Goal: Information Seeking & Learning: Learn about a topic

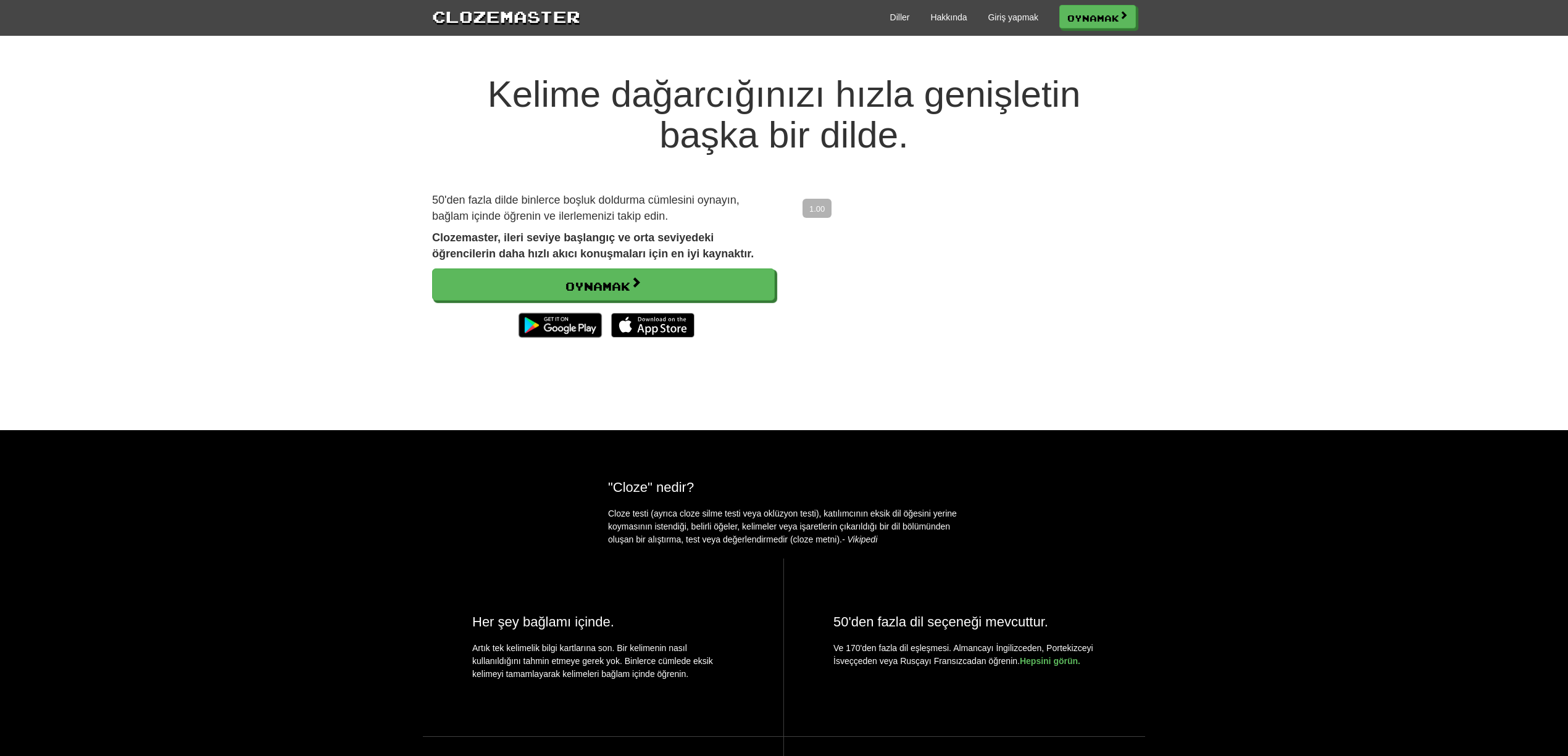
click at [1316, 158] on div "Kelime dağarcığınızı hızla genişletin başka bir dilde. 50'den fazla dilde binle…" at bounding box center [784, 239] width 1568 height 380
click at [1019, 18] on font "Giriş yapmak" at bounding box center [1012, 18] width 50 height 10
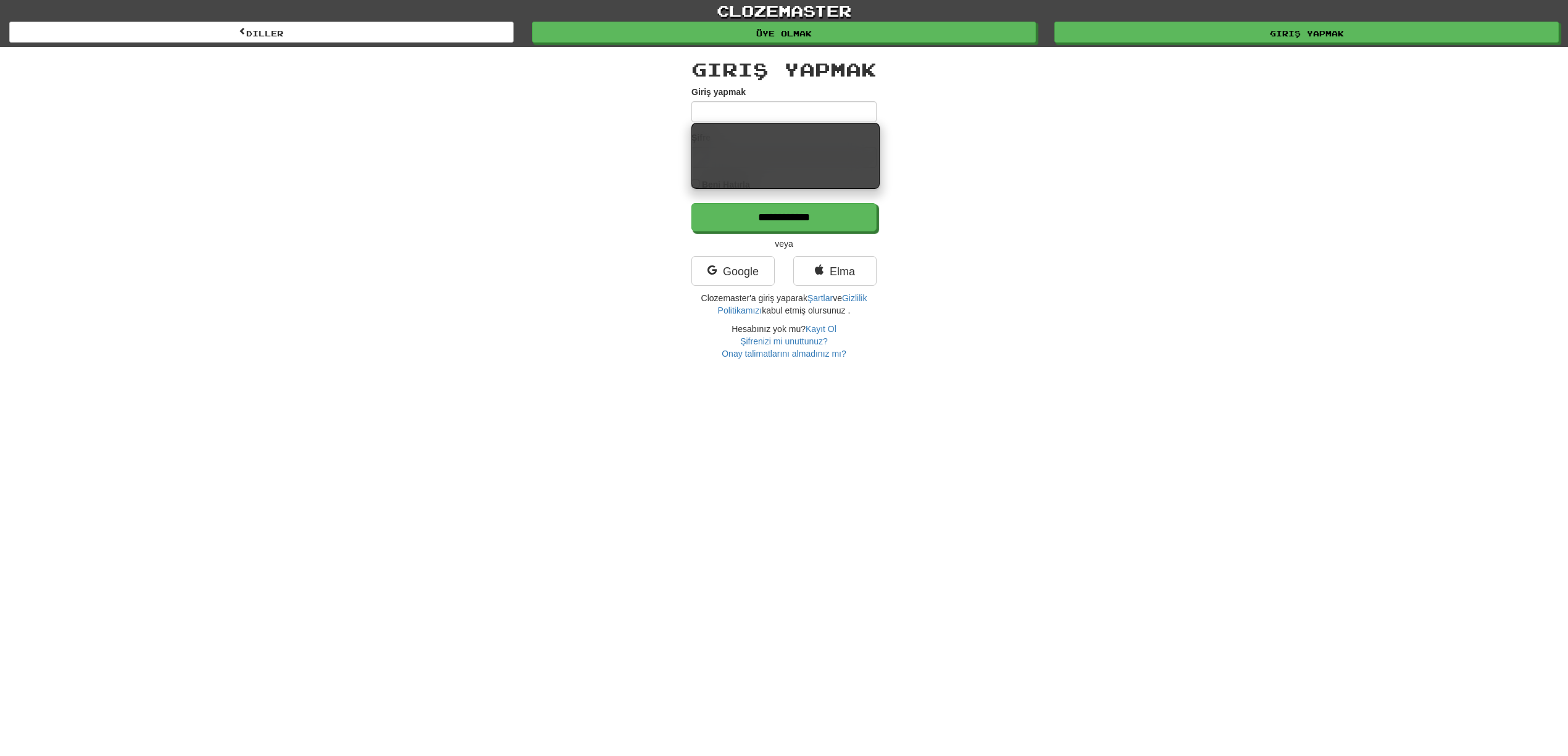
type input "**********"
click at [1094, 145] on div "**********" at bounding box center [784, 204] width 722 height 313
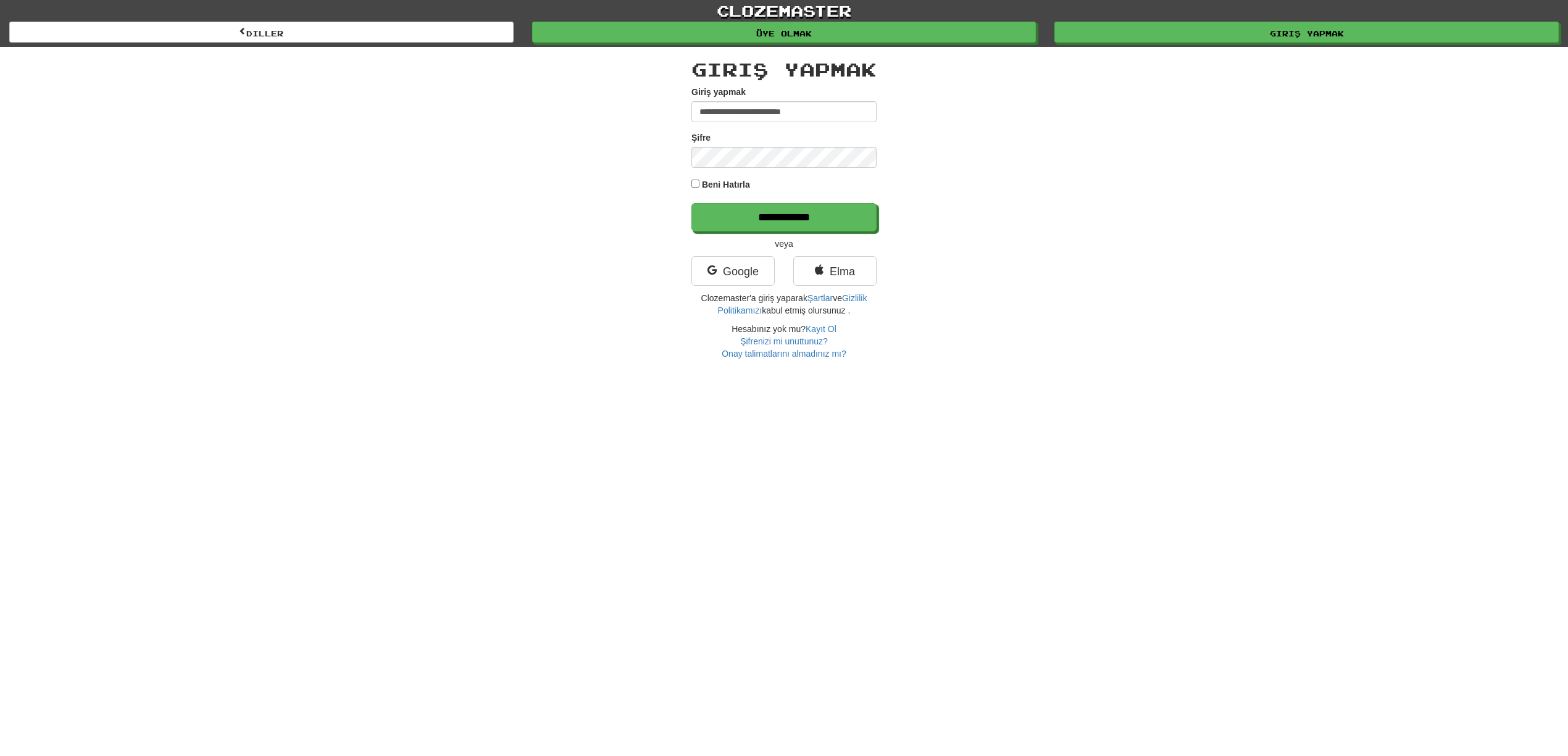
click at [709, 180] on font "Beni Hatırla" at bounding box center [726, 185] width 48 height 10
click at [770, 213] on input "**********" at bounding box center [785, 217] width 185 height 29
type input "******"
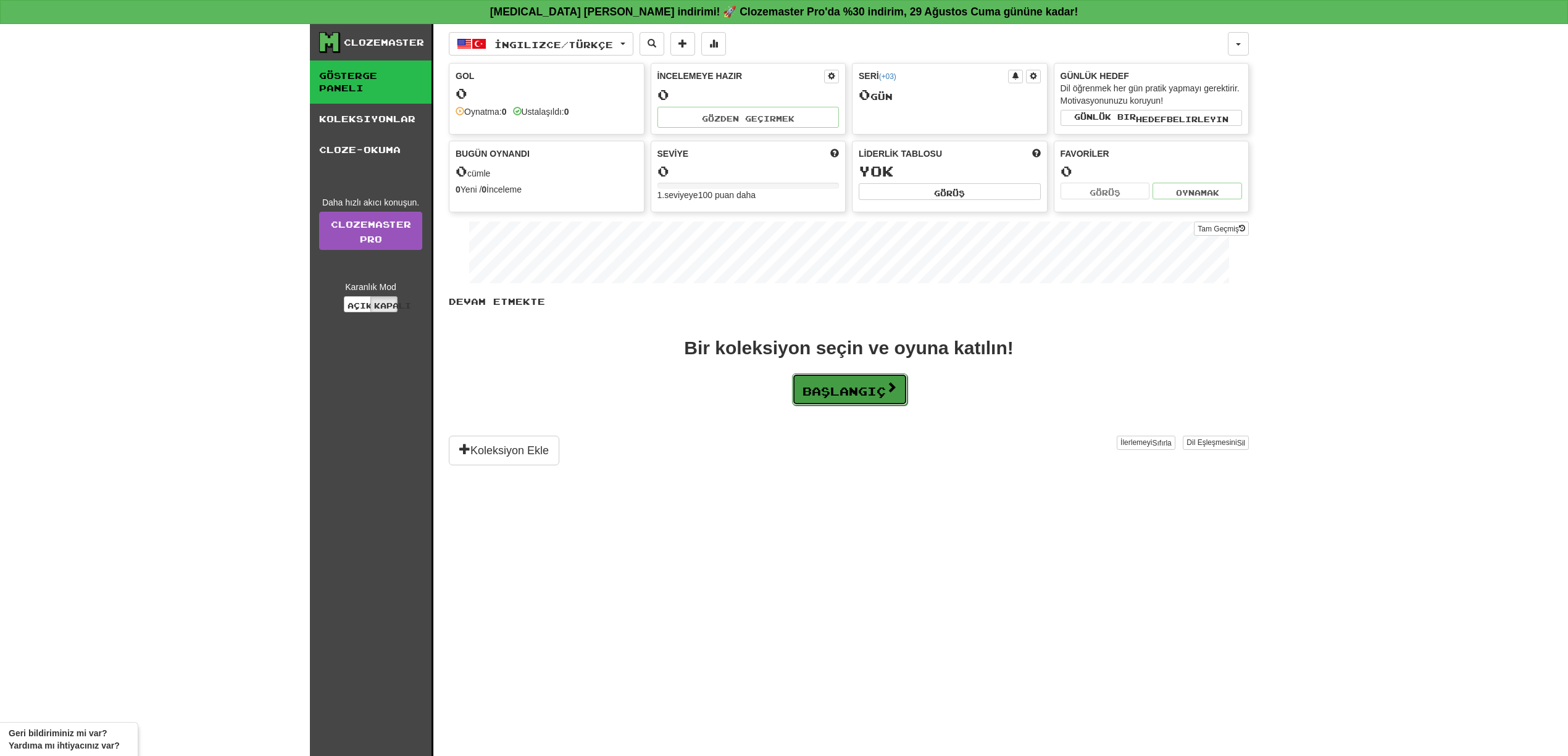
click at [871, 392] on font "Başlangıç" at bounding box center [844, 391] width 84 height 14
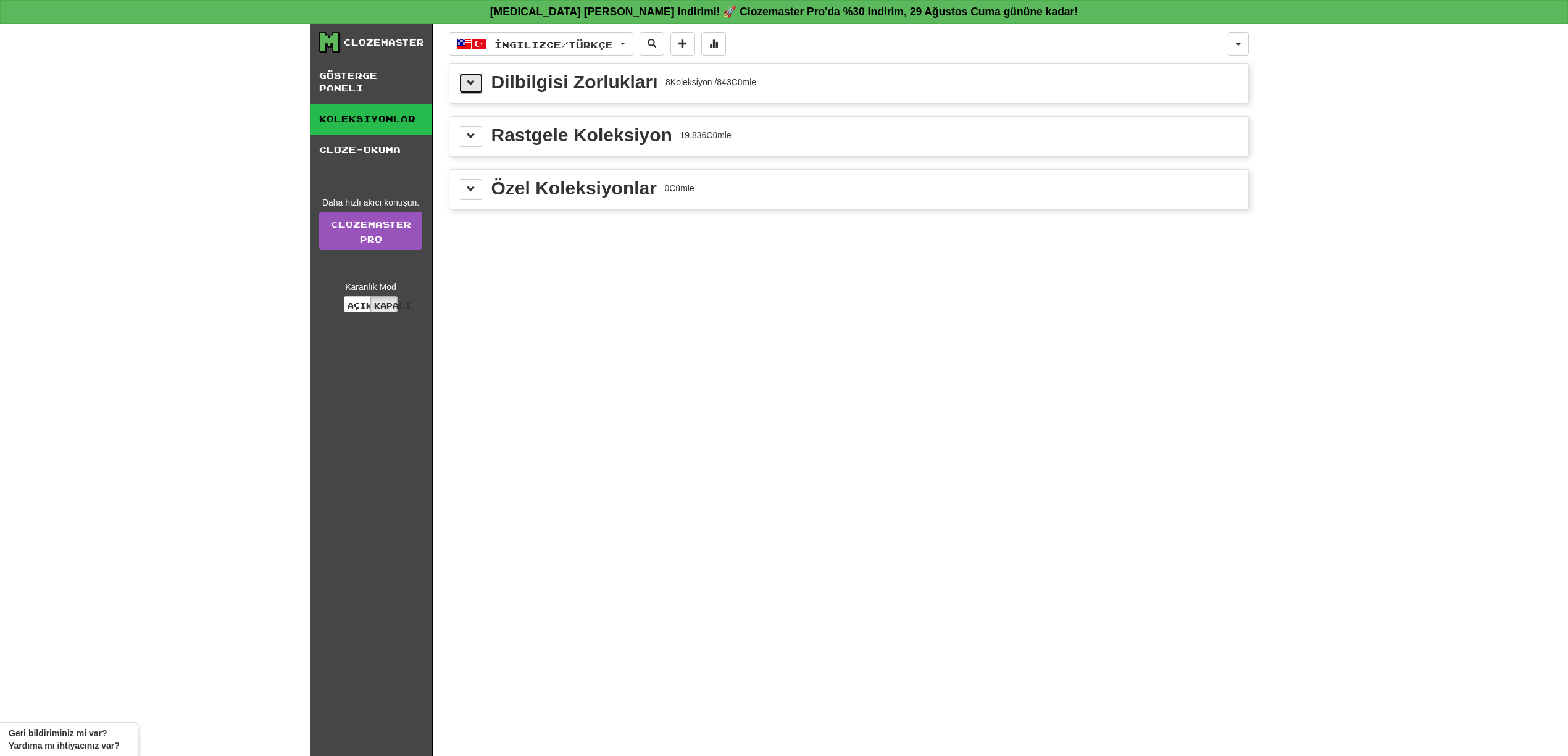
click at [475, 87] on span at bounding box center [470, 83] width 9 height 9
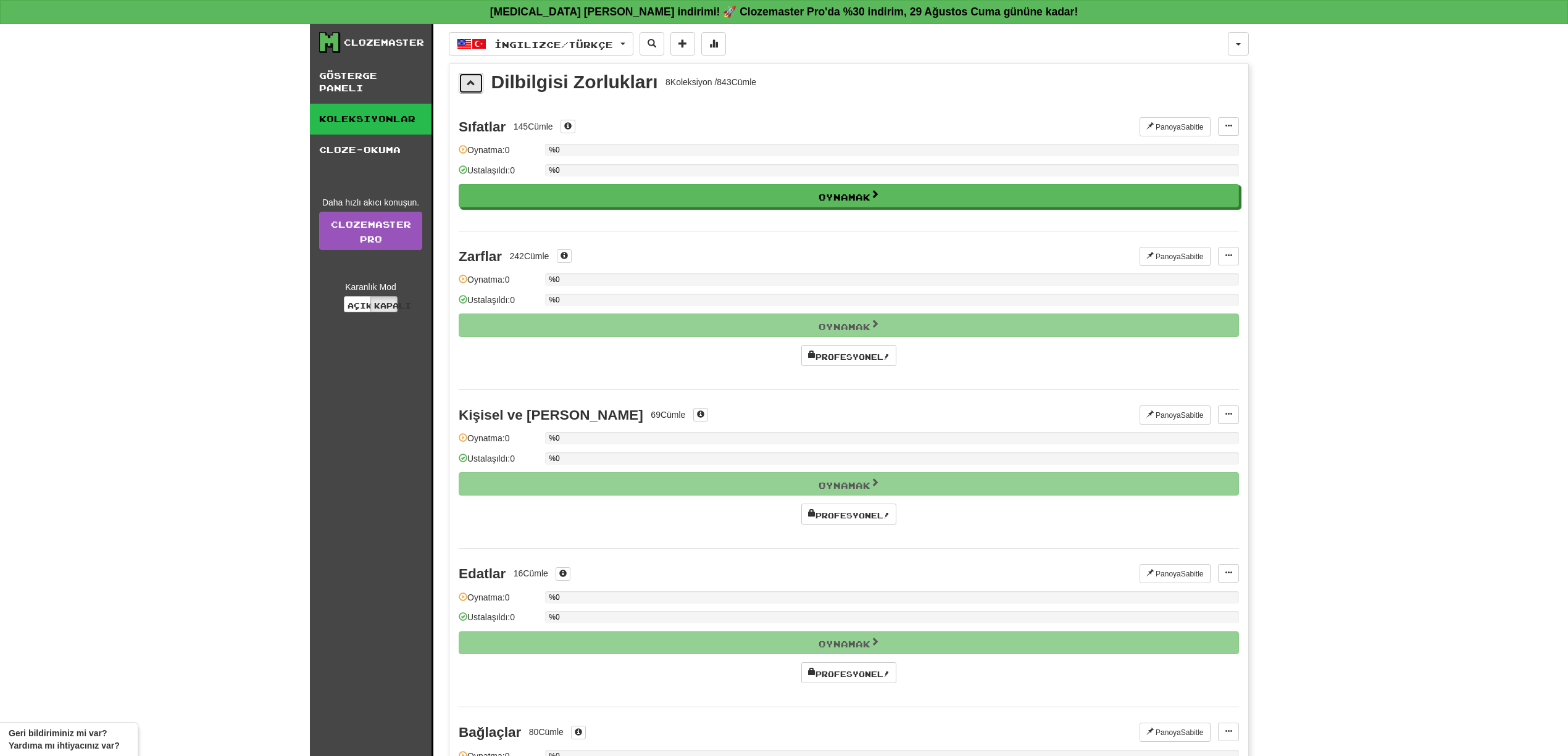
click at [475, 87] on span at bounding box center [470, 83] width 9 height 9
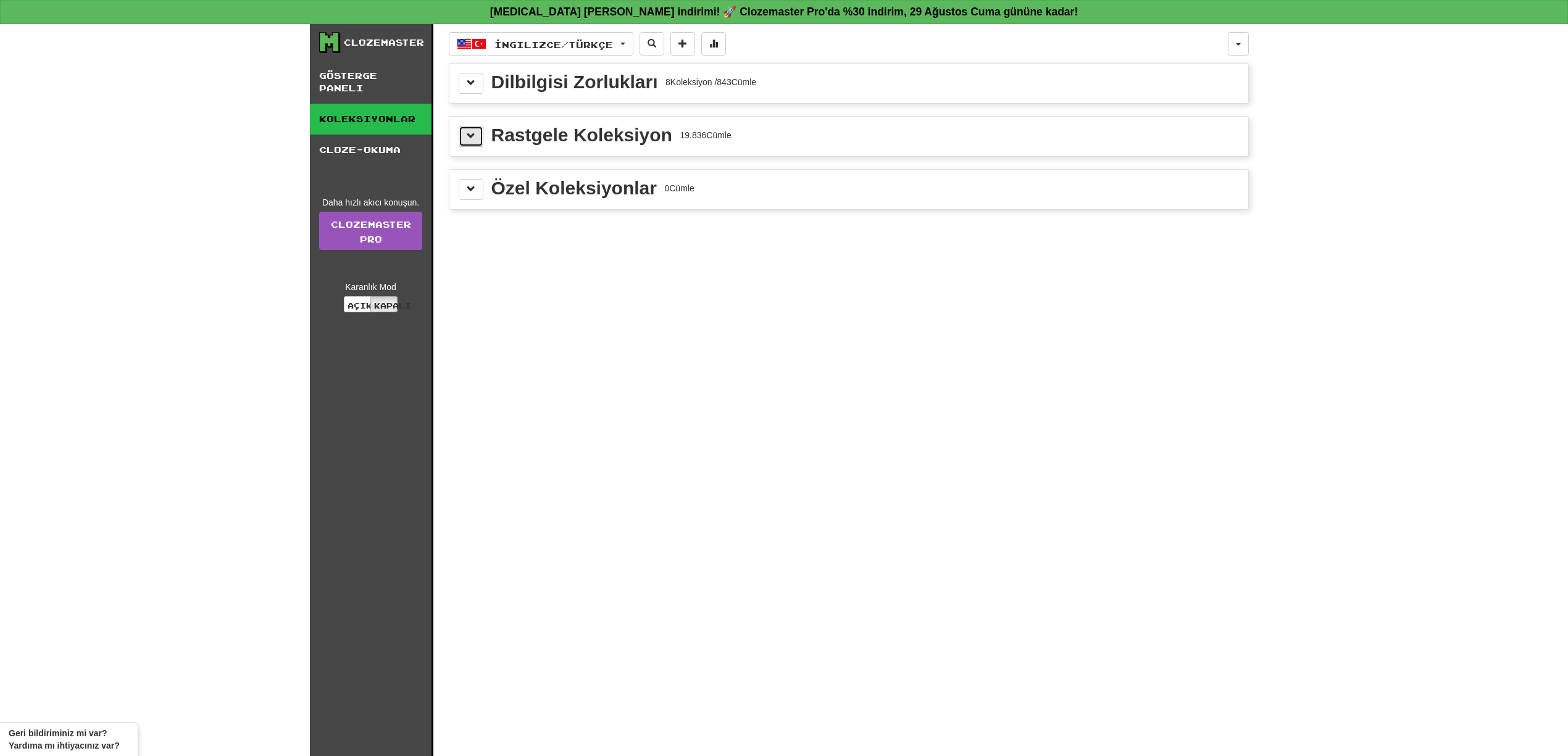
click at [473, 140] on span at bounding box center [470, 136] width 9 height 9
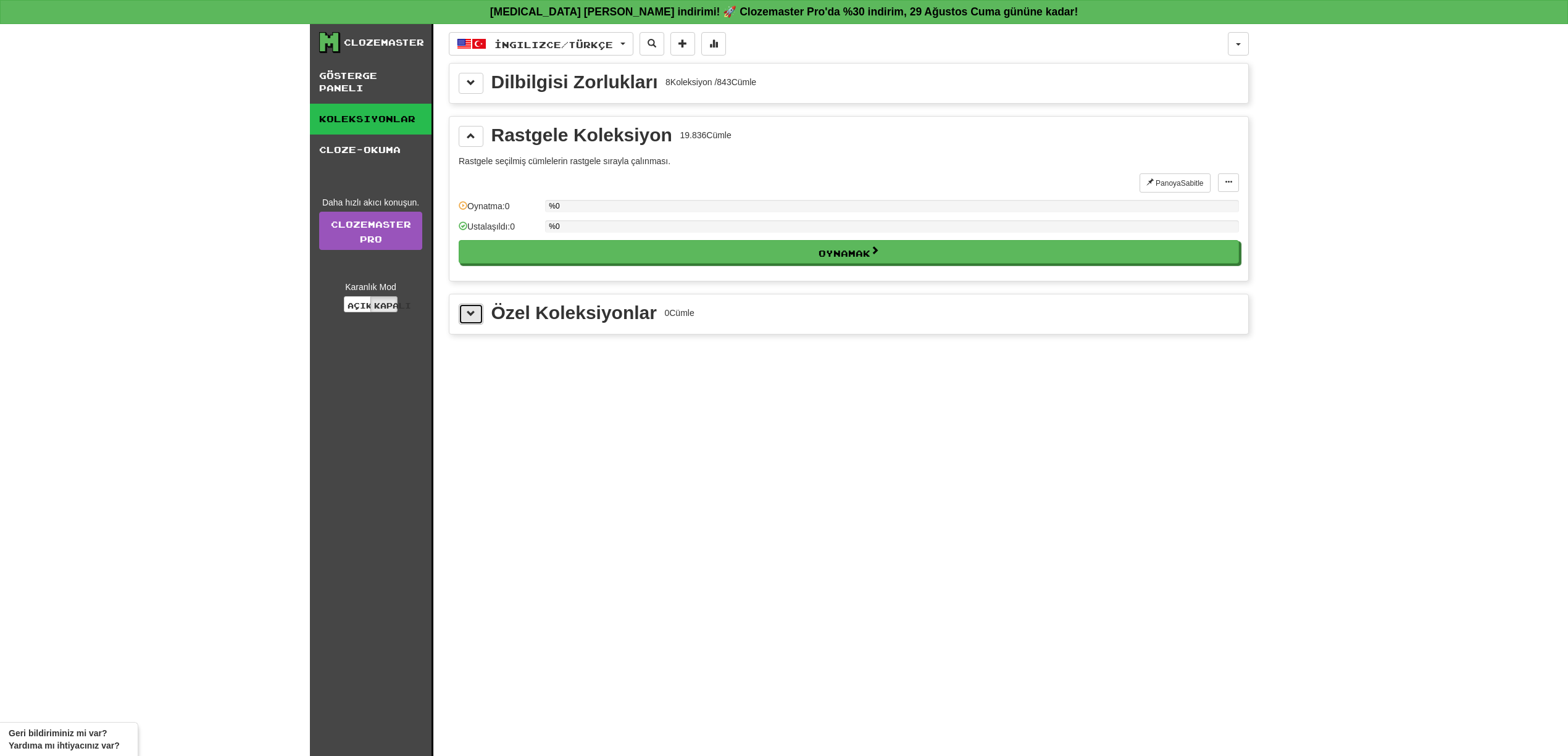
click at [478, 320] on button at bounding box center [470, 314] width 25 height 21
click at [470, 84] on span at bounding box center [470, 83] width 9 height 9
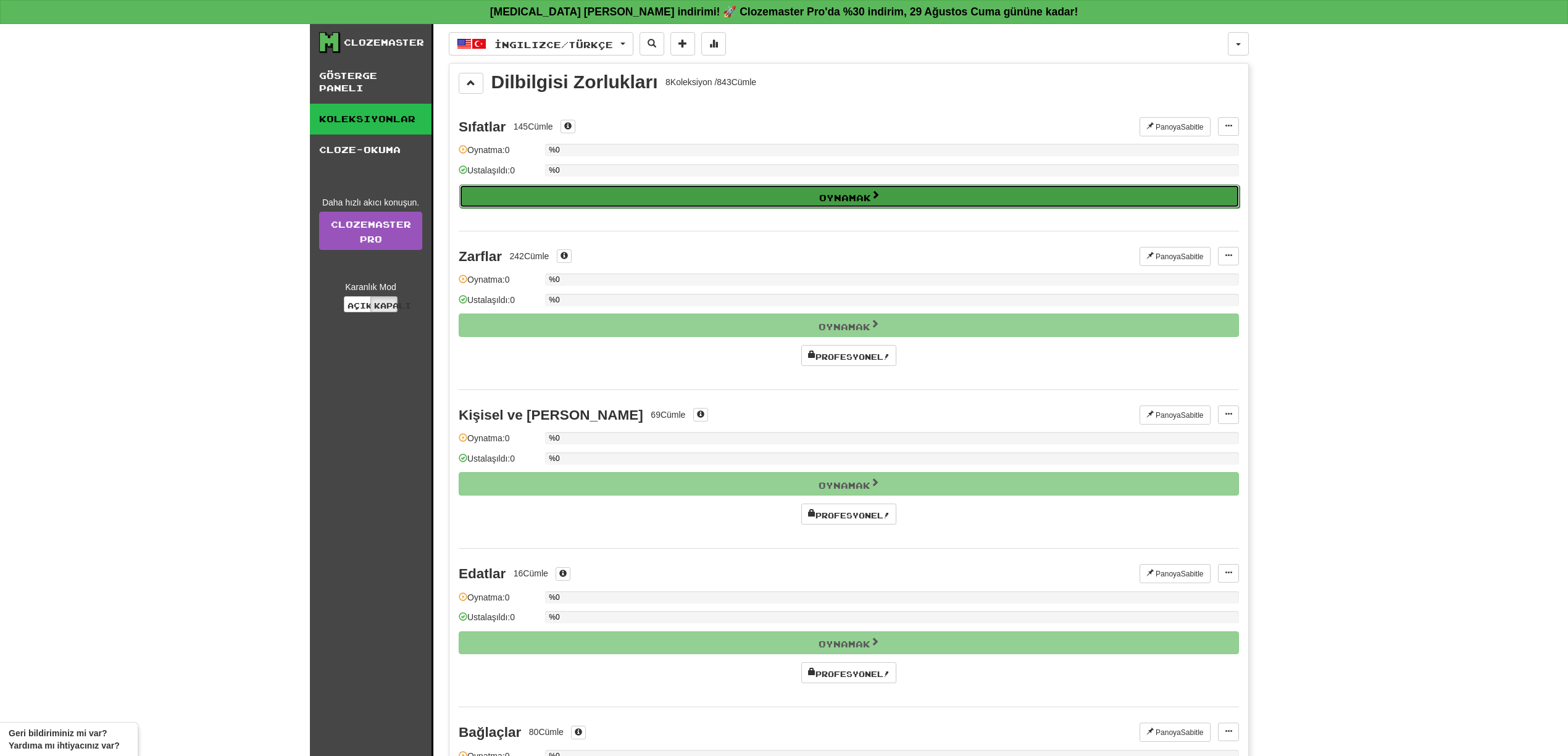
click at [591, 194] on button "Oynamak" at bounding box center [849, 197] width 780 height 24
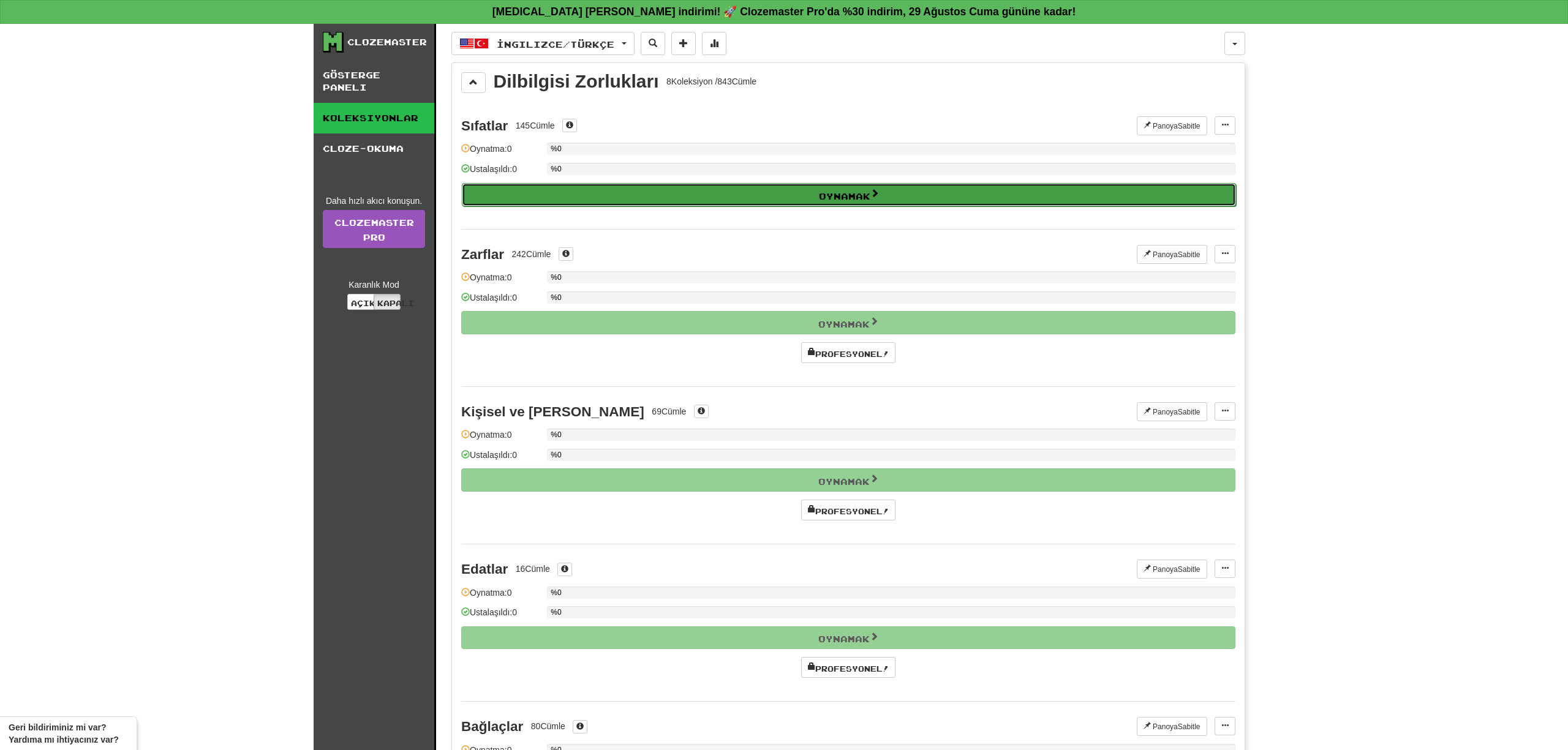
select select "**"
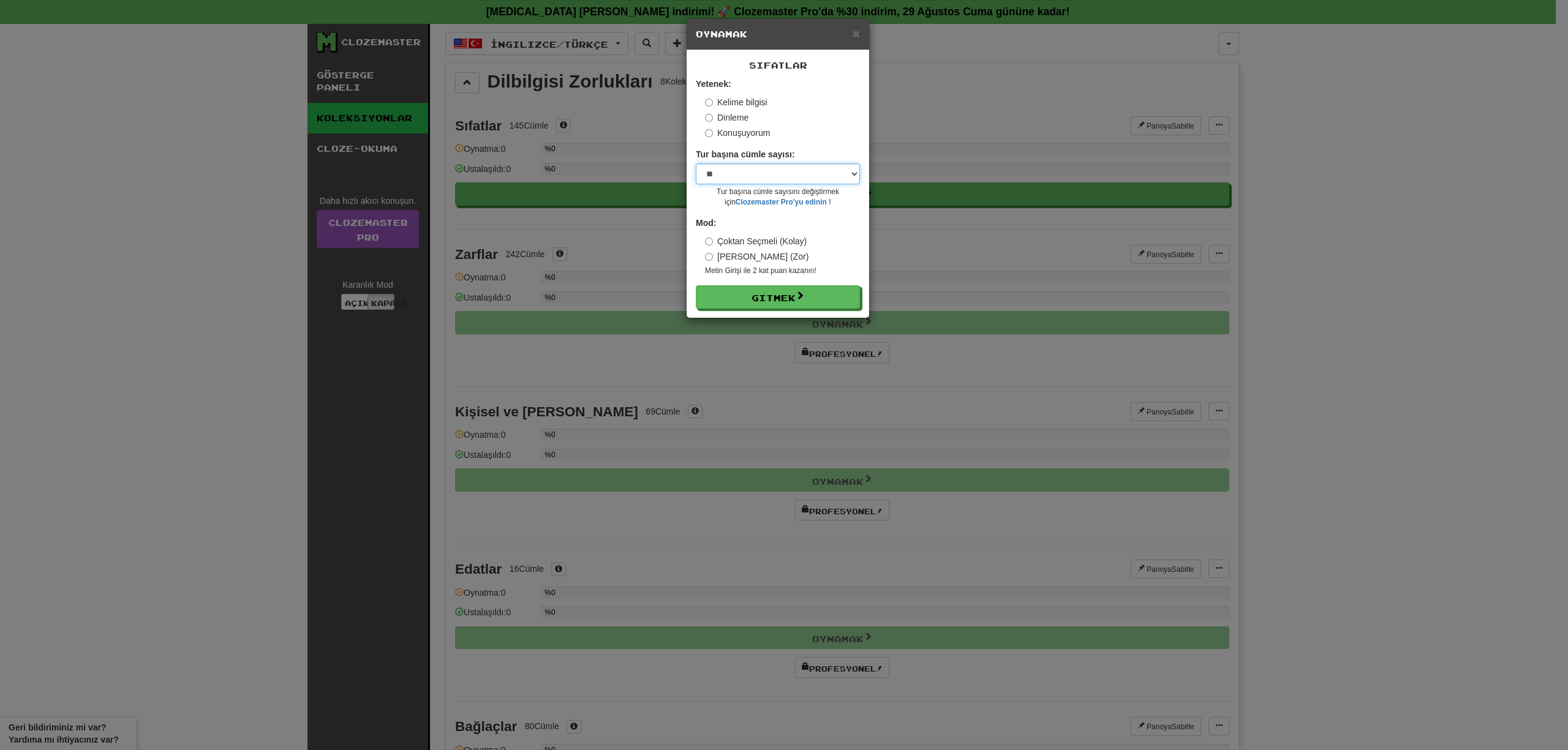
click at [809, 174] on select "* ** ** ** ** ** *** ******" at bounding box center [778, 174] width 164 height 20
click at [797, 167] on select "* ** ** ** ** ** *** ******" at bounding box center [778, 174] width 164 height 20
click at [798, 178] on select "* ** ** ** ** ** *** ******" at bounding box center [778, 174] width 164 height 20
click at [821, 129] on div "Konuşuyorum" at bounding box center [782, 133] width 155 height 13
click at [745, 118] on font "Dinleme" at bounding box center [733, 117] width 31 height 10
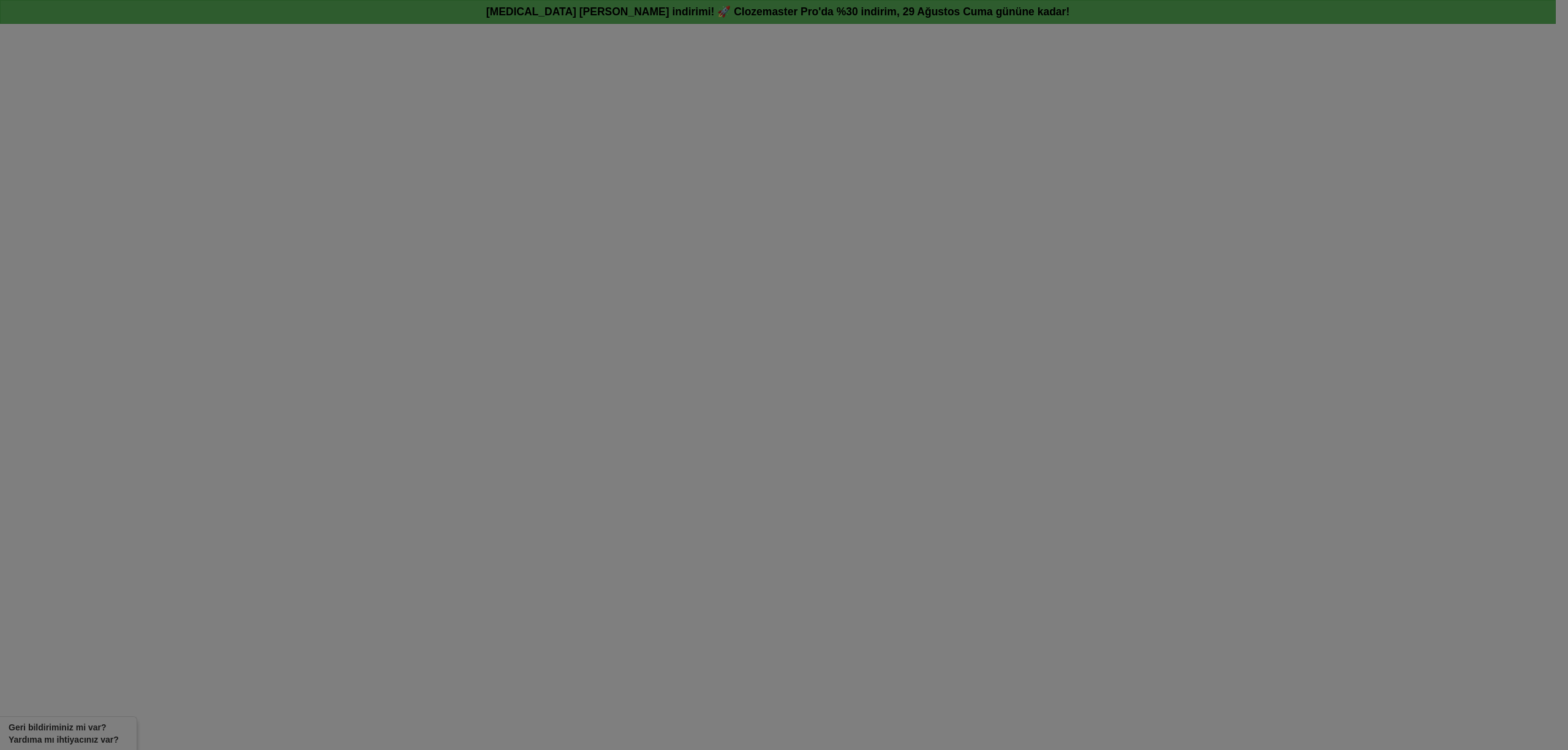
click at [493, 173] on div at bounding box center [784, 375] width 1568 height 750
click at [68, 100] on div at bounding box center [784, 375] width 1568 height 750
drag, startPoint x: 89, startPoint y: 106, endPoint x: 154, endPoint y: 114, distance: 65.5
click at [141, 114] on div at bounding box center [784, 375] width 1568 height 750
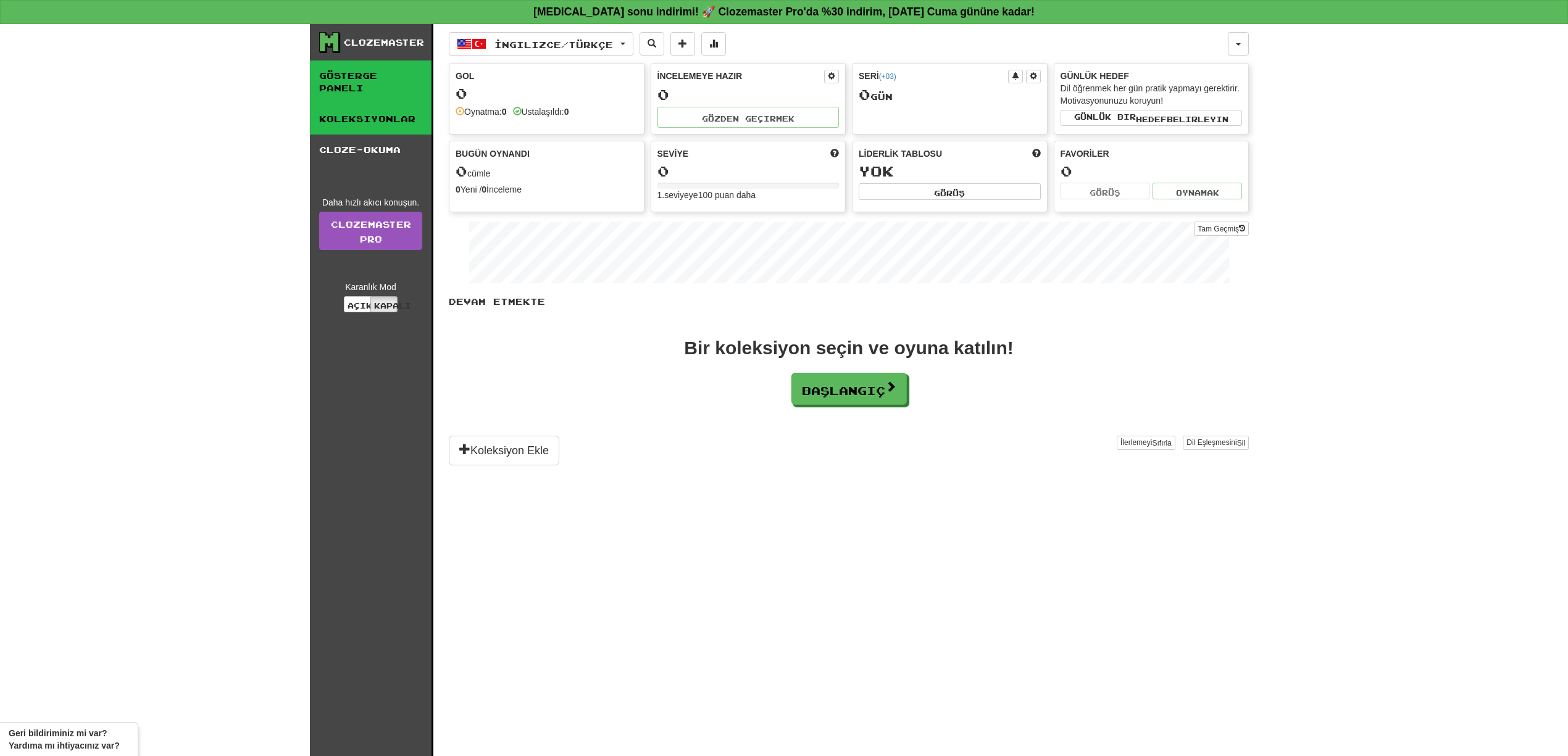
click at [372, 124] on font "Koleksiyonlar" at bounding box center [367, 118] width 96 height 11
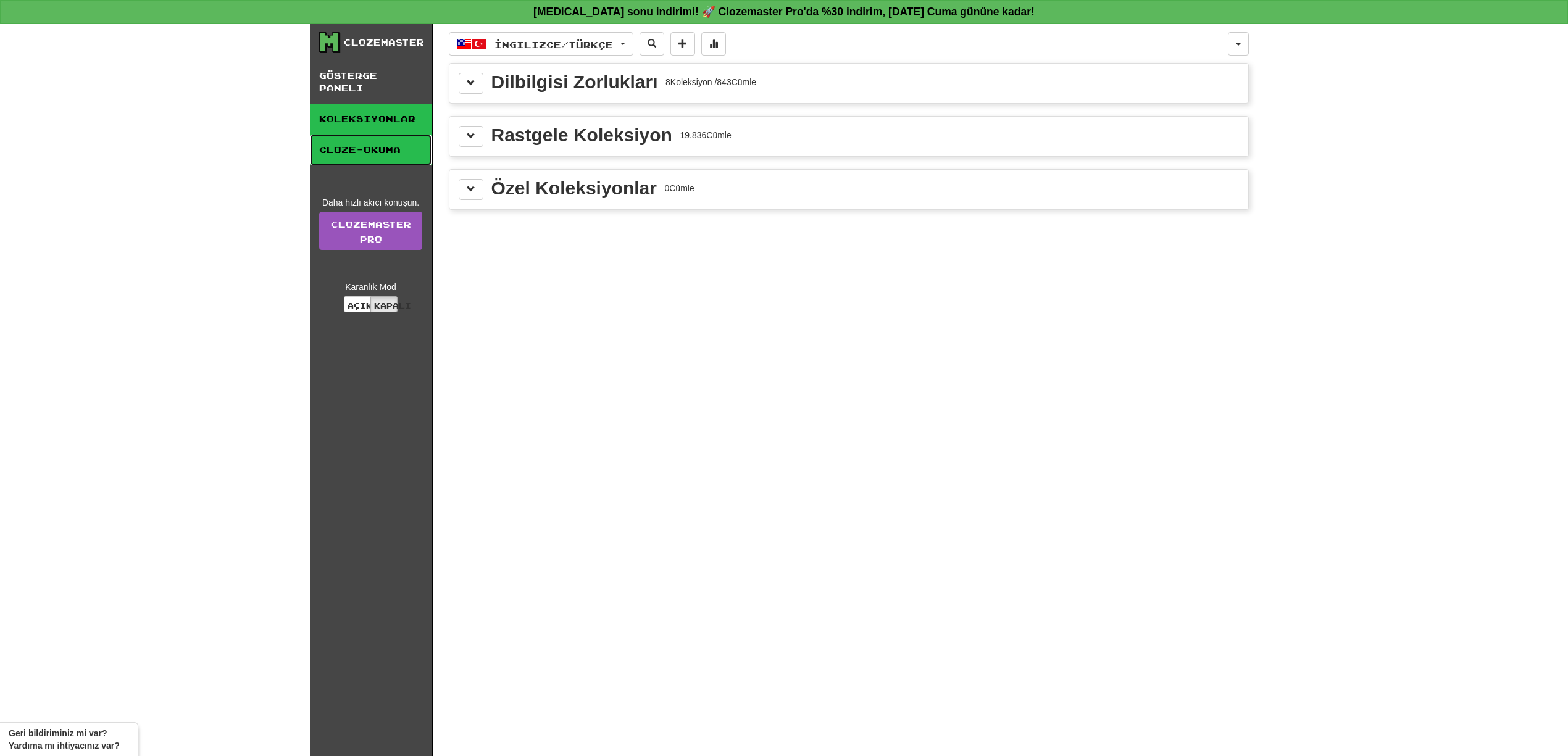
click at [362, 145] on font "Cloze-Okuma" at bounding box center [359, 149] width 82 height 11
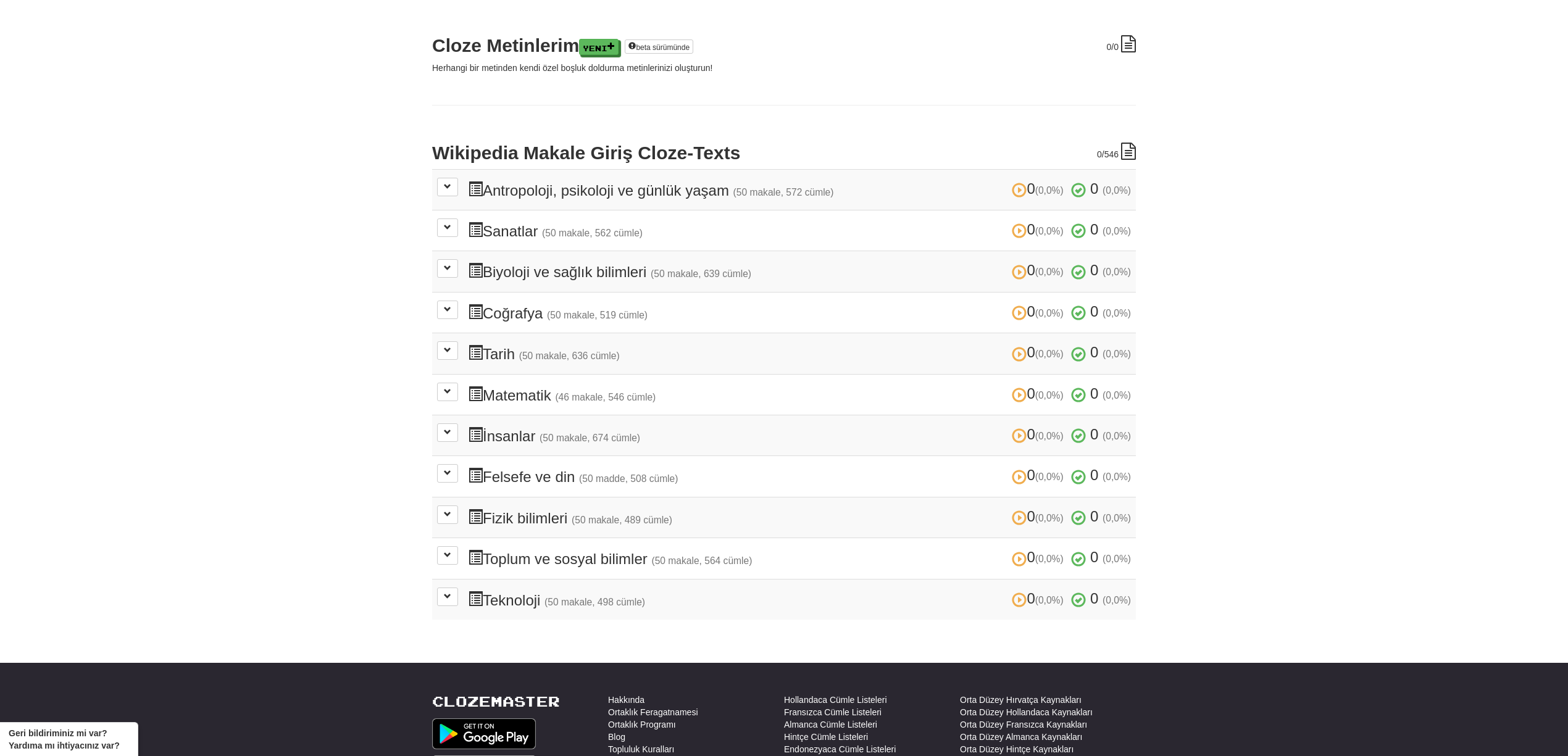
scroll to position [219, 0]
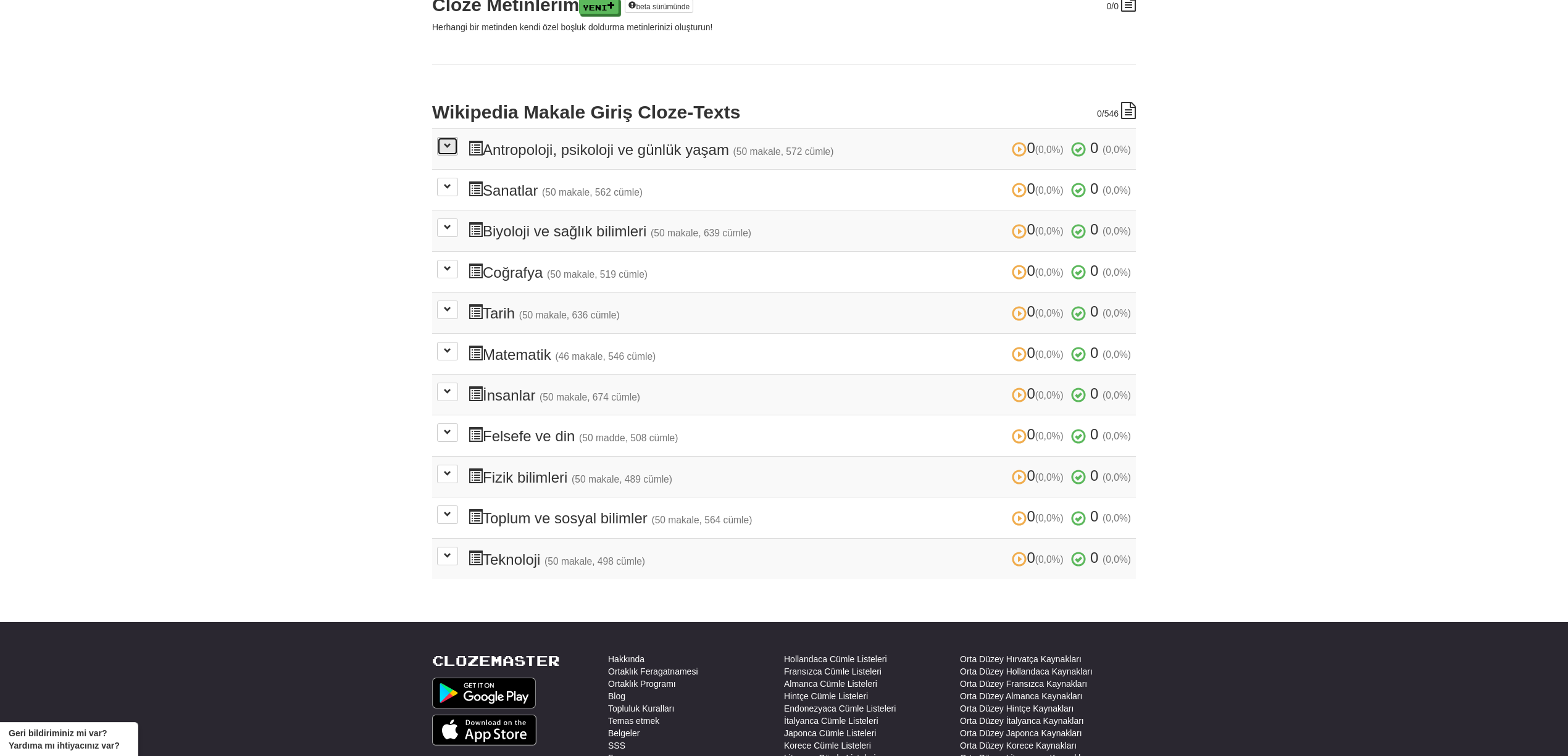
click at [443, 148] on button at bounding box center [447, 145] width 21 height 19
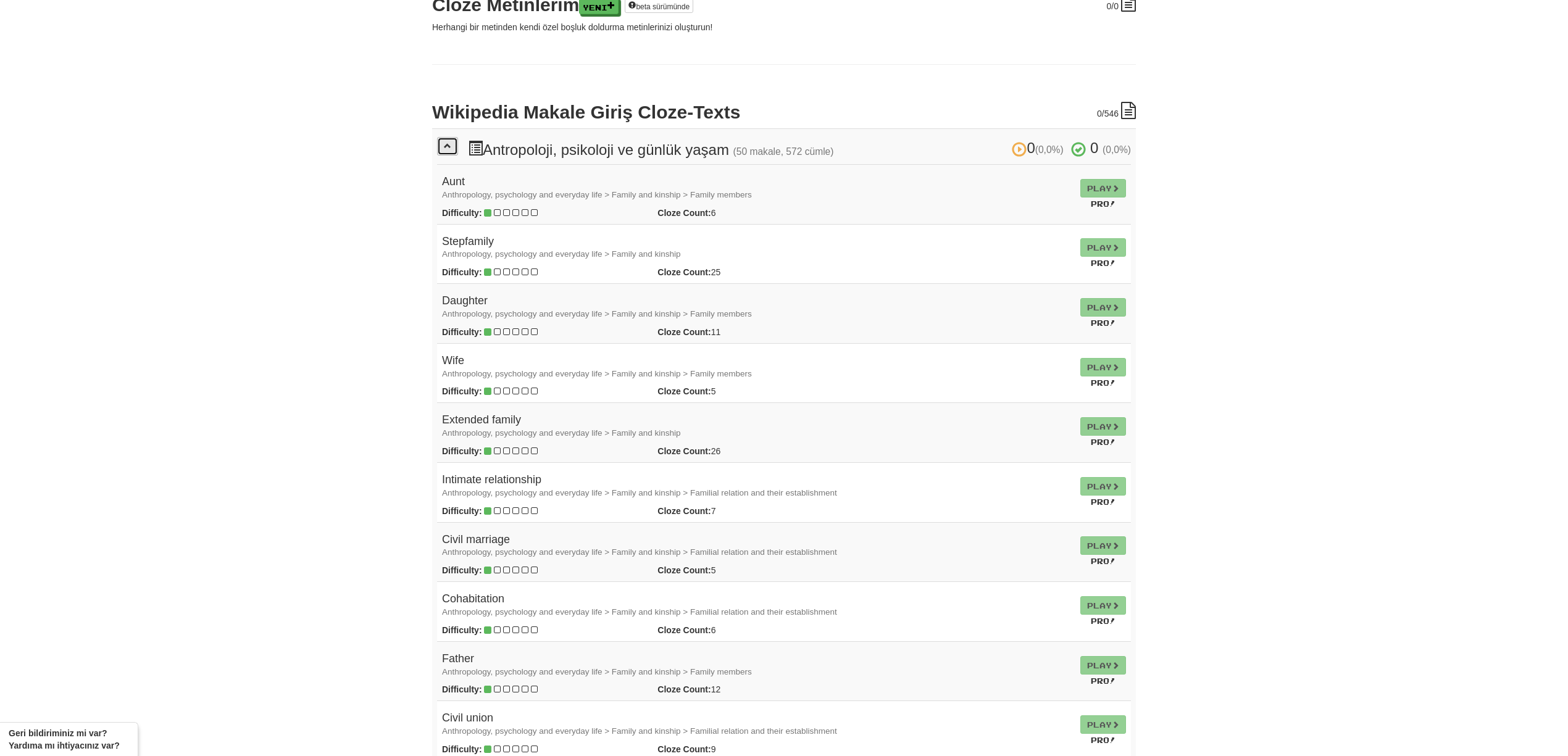
scroll to position [217, 0]
click at [1098, 191] on td "Play Pro!" at bounding box center [1103, 196] width 55 height 60
click at [1103, 192] on td "Play Pro!" at bounding box center [1103, 196] width 55 height 60
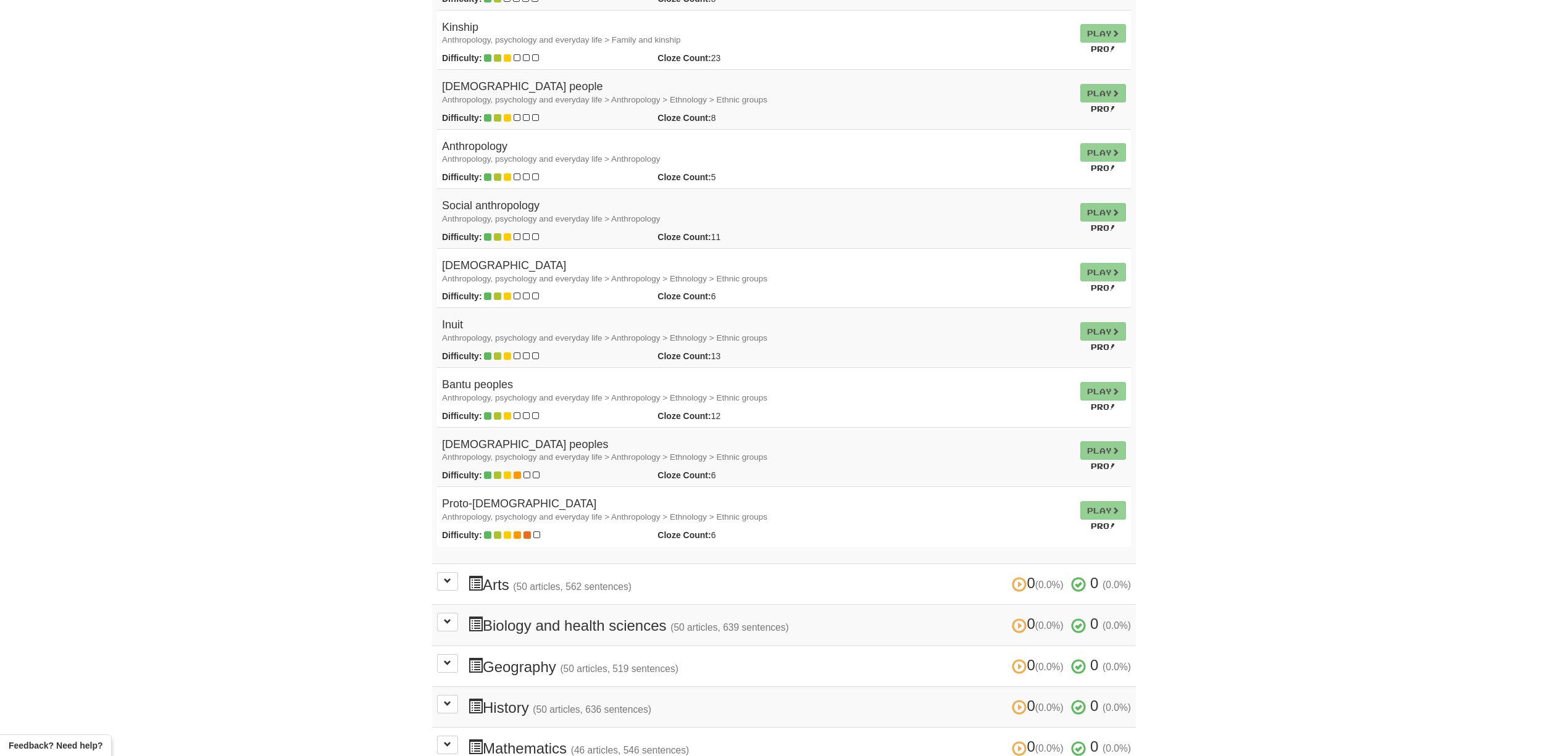
scroll to position [2846, 0]
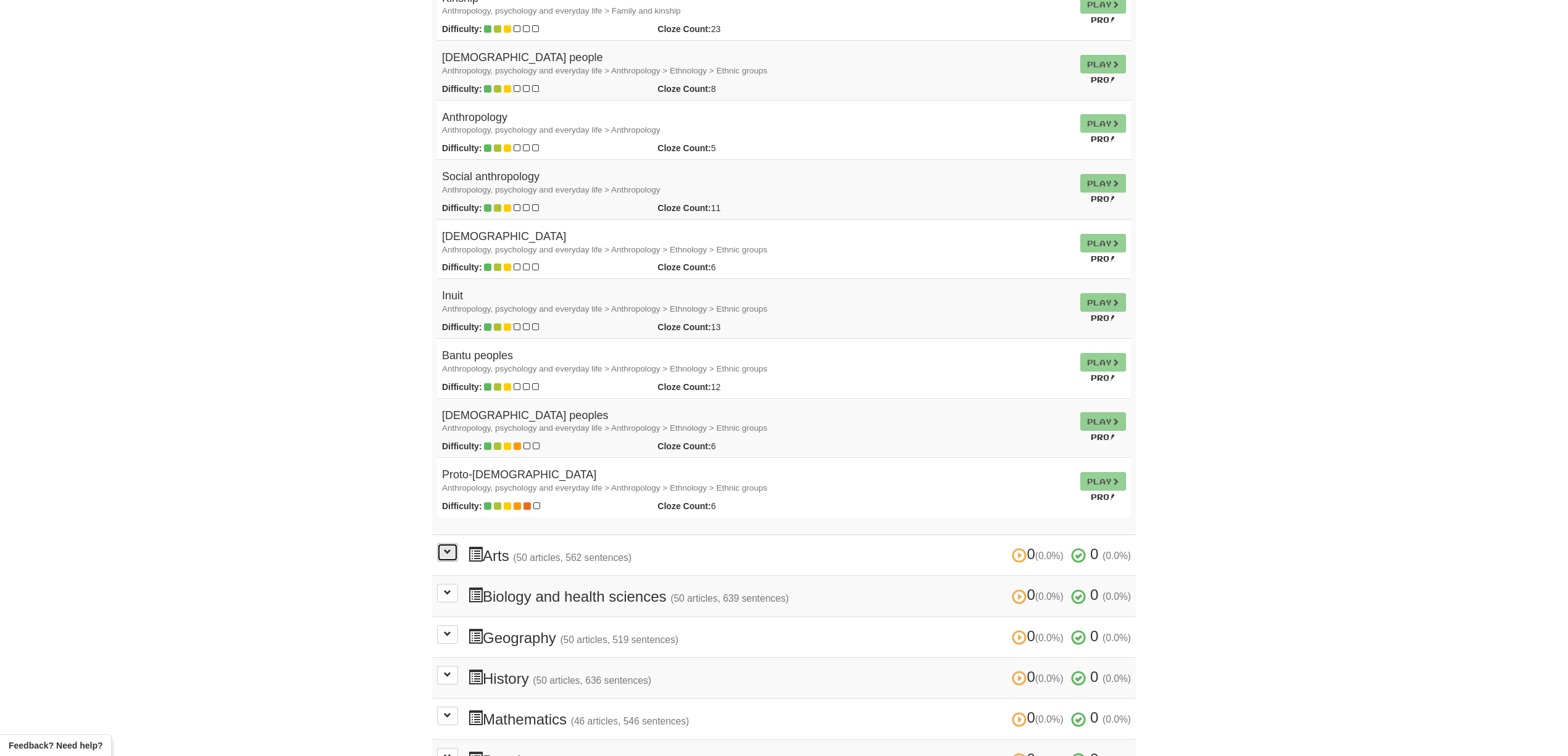
click at [452, 558] on button at bounding box center [447, 552] width 21 height 19
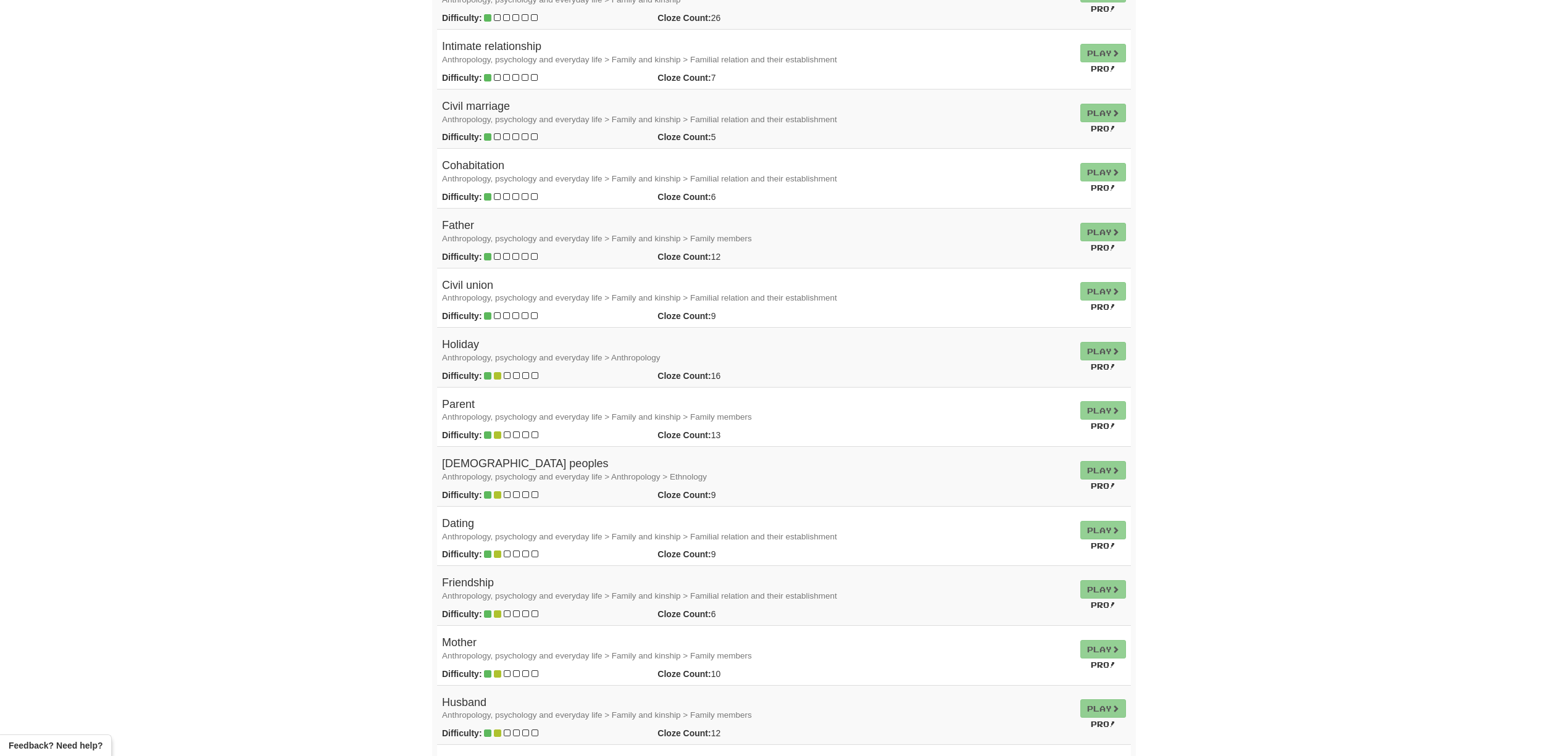
scroll to position [0, 0]
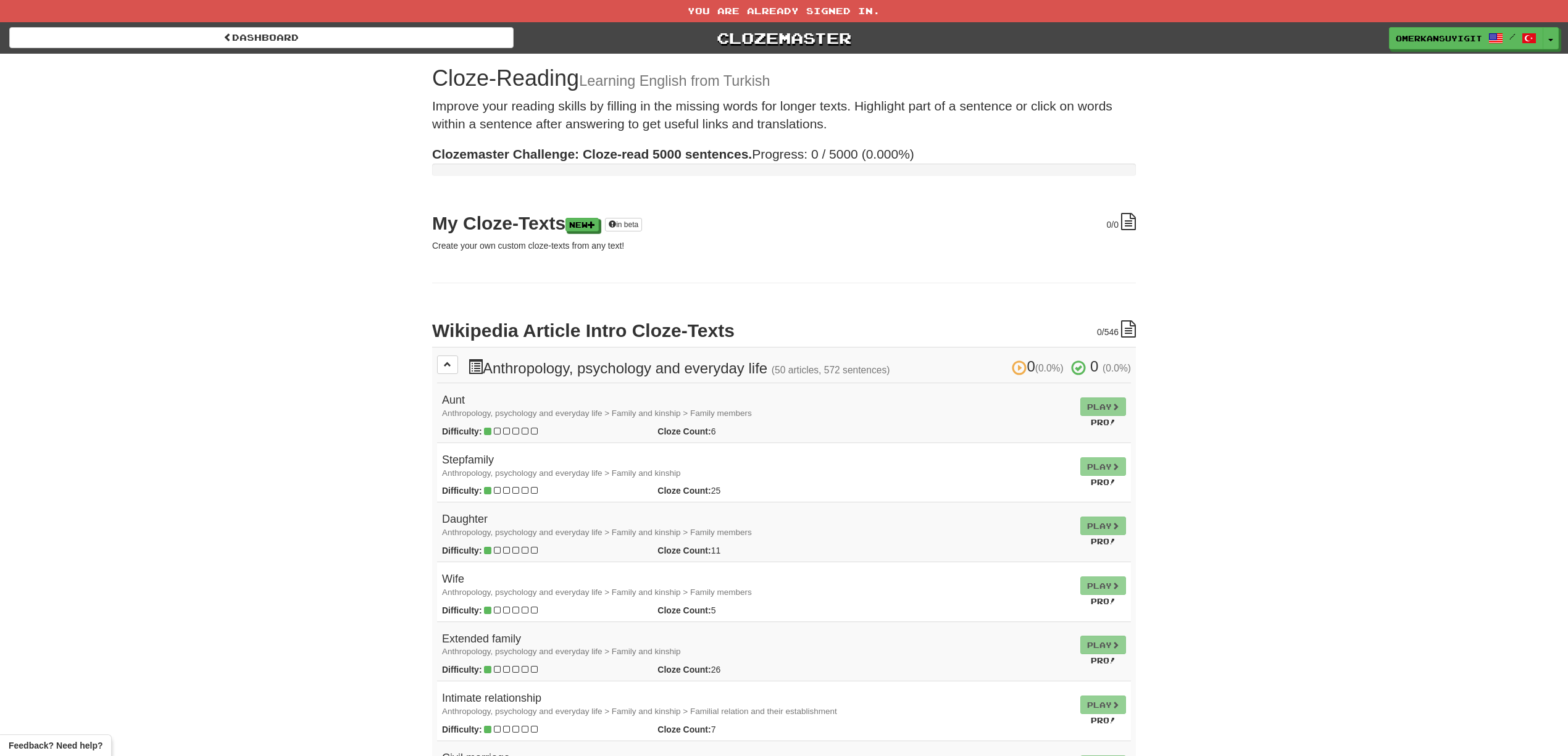
click at [129, 34] on link "Dashboard" at bounding box center [261, 37] width 505 height 21
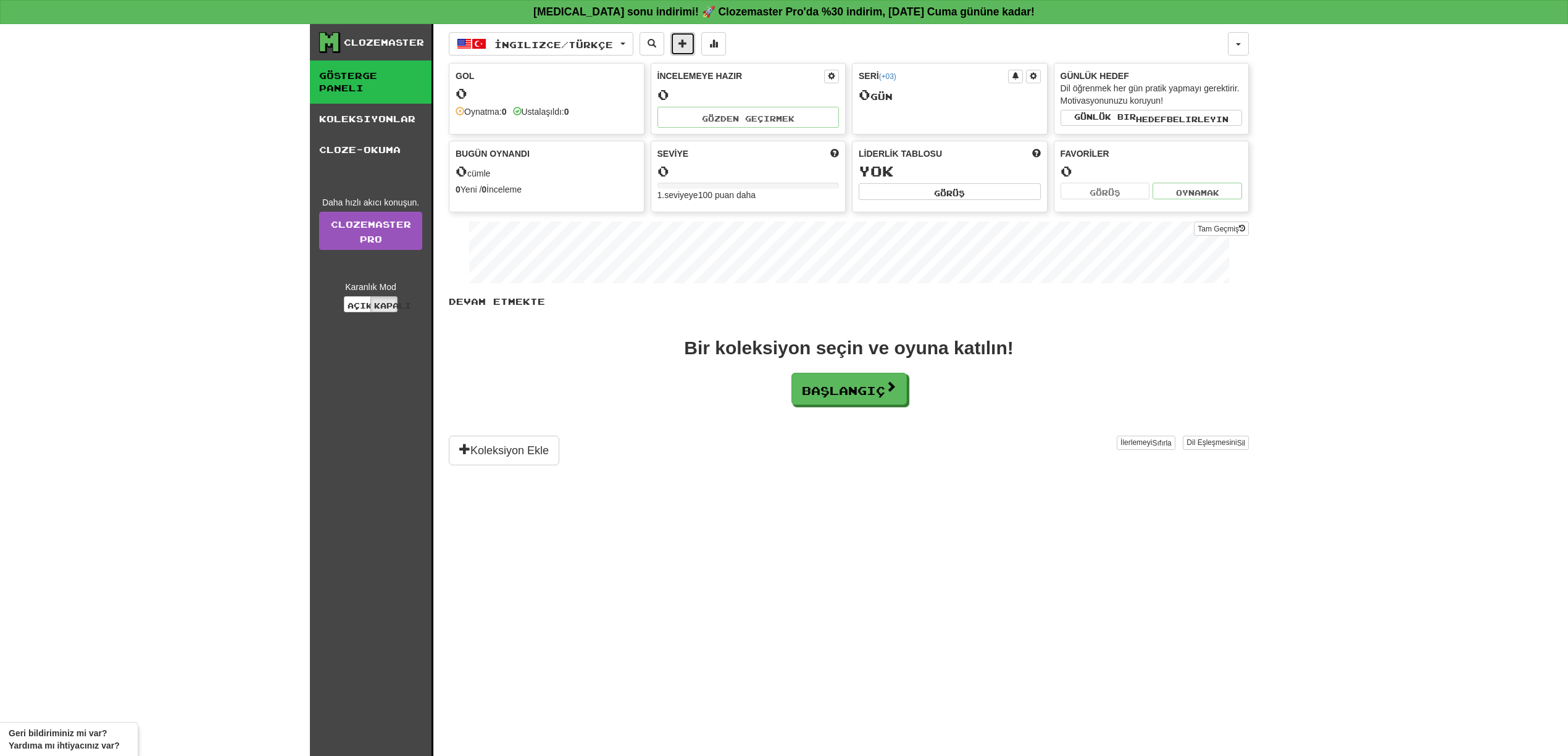
click at [688, 40] on span at bounding box center [683, 43] width 9 height 9
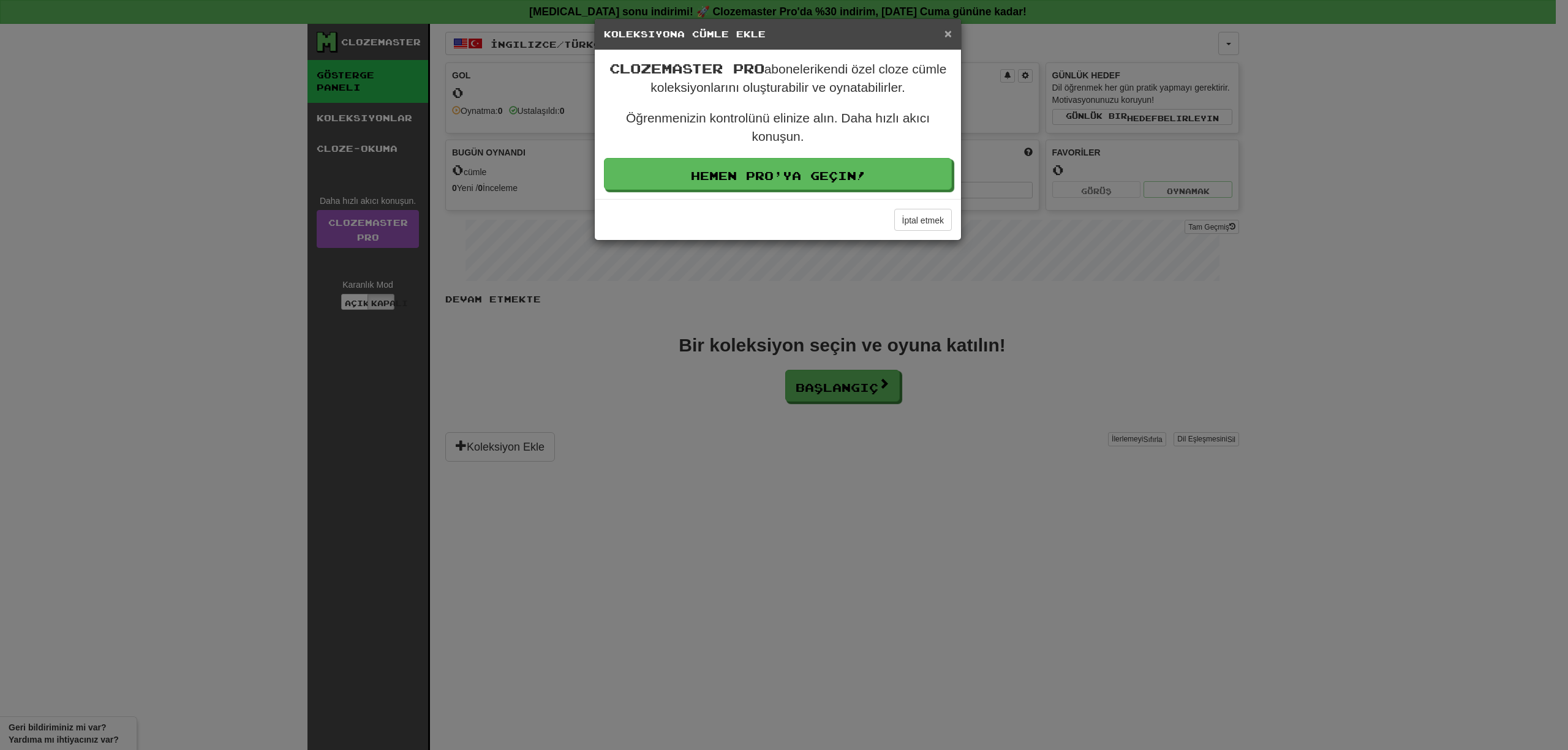
click at [945, 40] on font "×" at bounding box center [948, 33] width 8 height 14
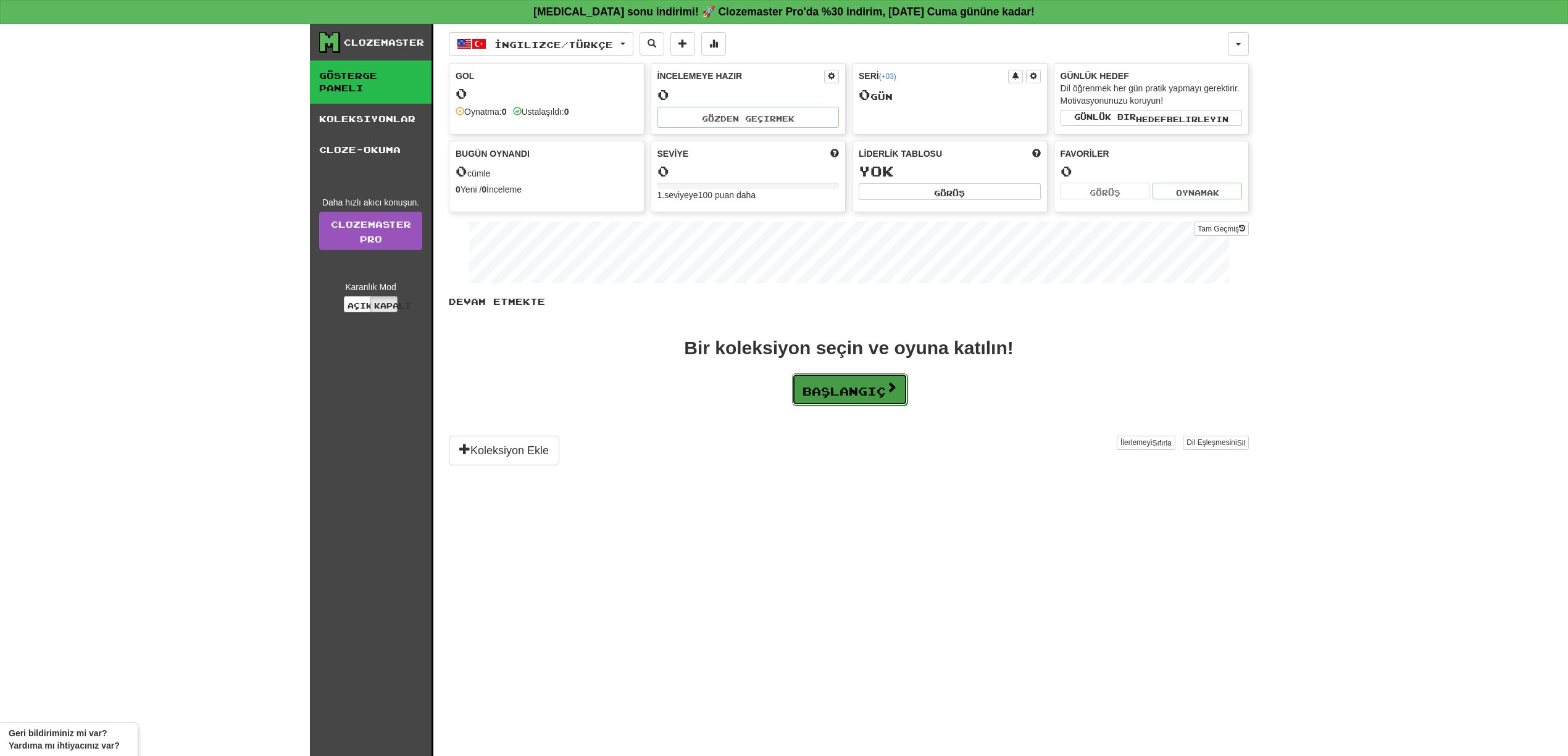
click at [825, 398] on font "Başlangıç" at bounding box center [844, 391] width 84 height 14
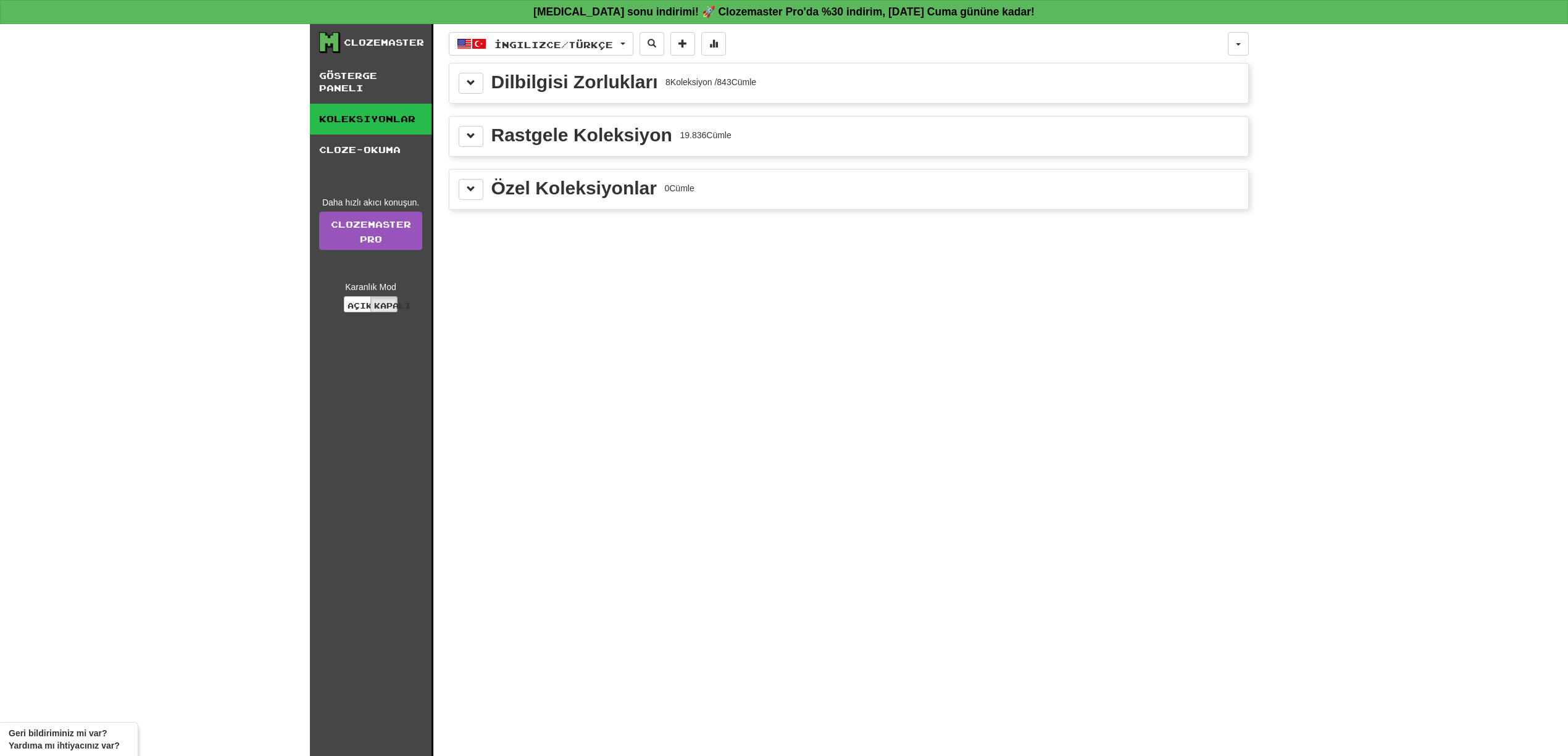
click at [588, 83] on font "Dilbilgisi Zorlukları" at bounding box center [574, 82] width 166 height 21
click at [456, 92] on div "Dilbilgisi Zorlukları 8 Koleksiyon / 843 Cümle" at bounding box center [849, 84] width 799 height 39
click at [472, 90] on button at bounding box center [470, 83] width 25 height 21
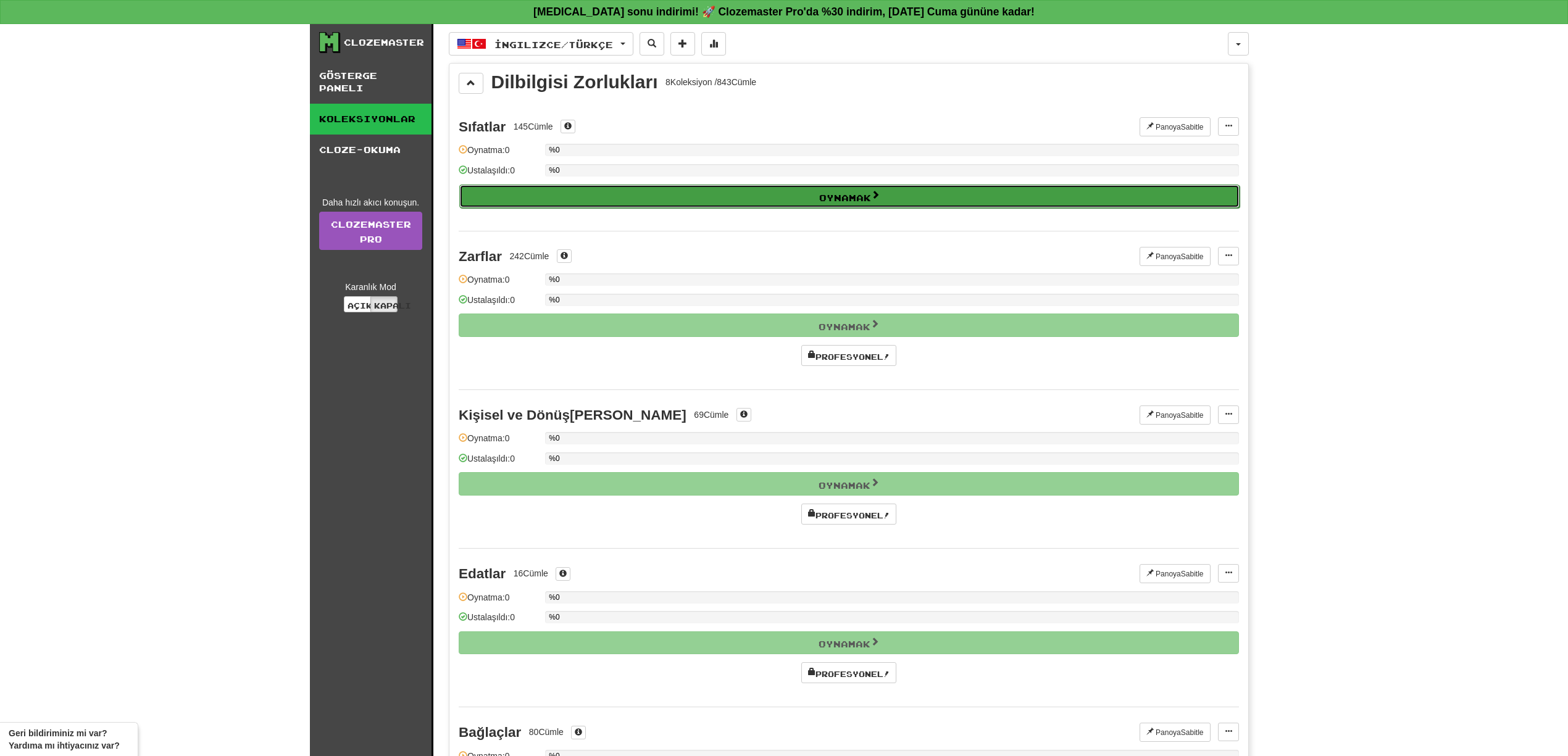
click at [893, 204] on button "Oynamak" at bounding box center [849, 197] width 780 height 24
select select "**"
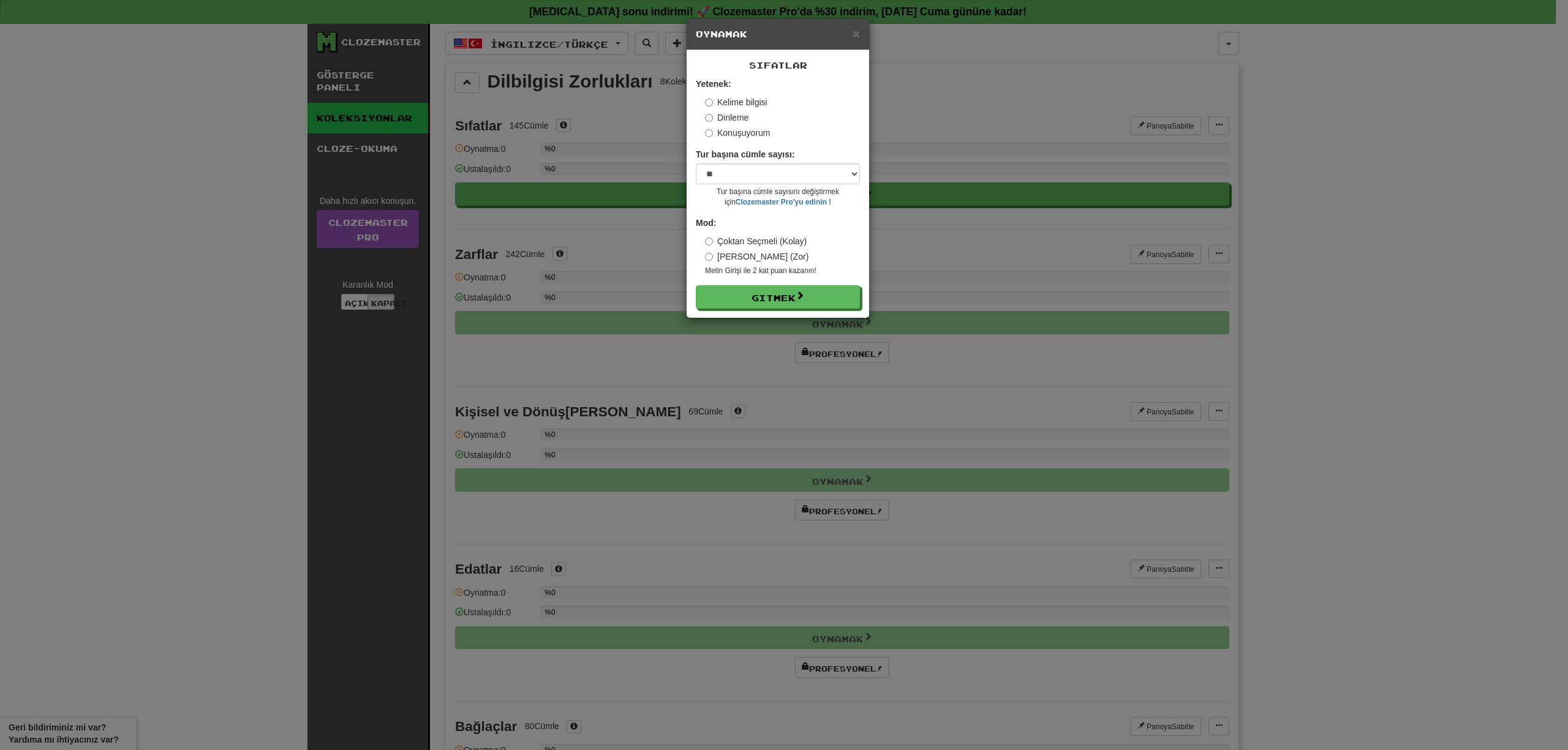
click at [860, 34] on div "× Oynamak" at bounding box center [778, 34] width 182 height 31
click at [856, 33] on font "×" at bounding box center [857, 33] width 8 height 14
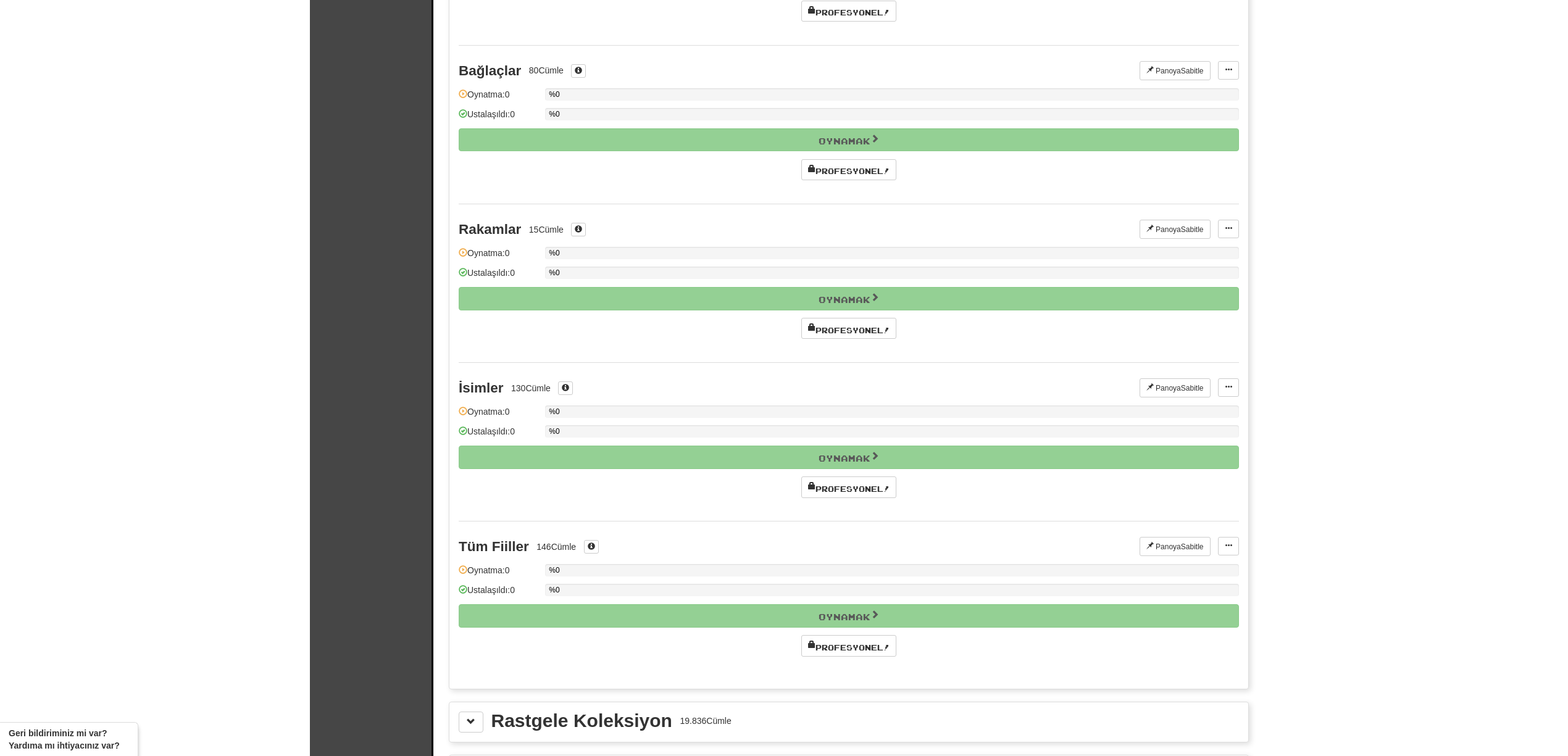
scroll to position [1164, 0]
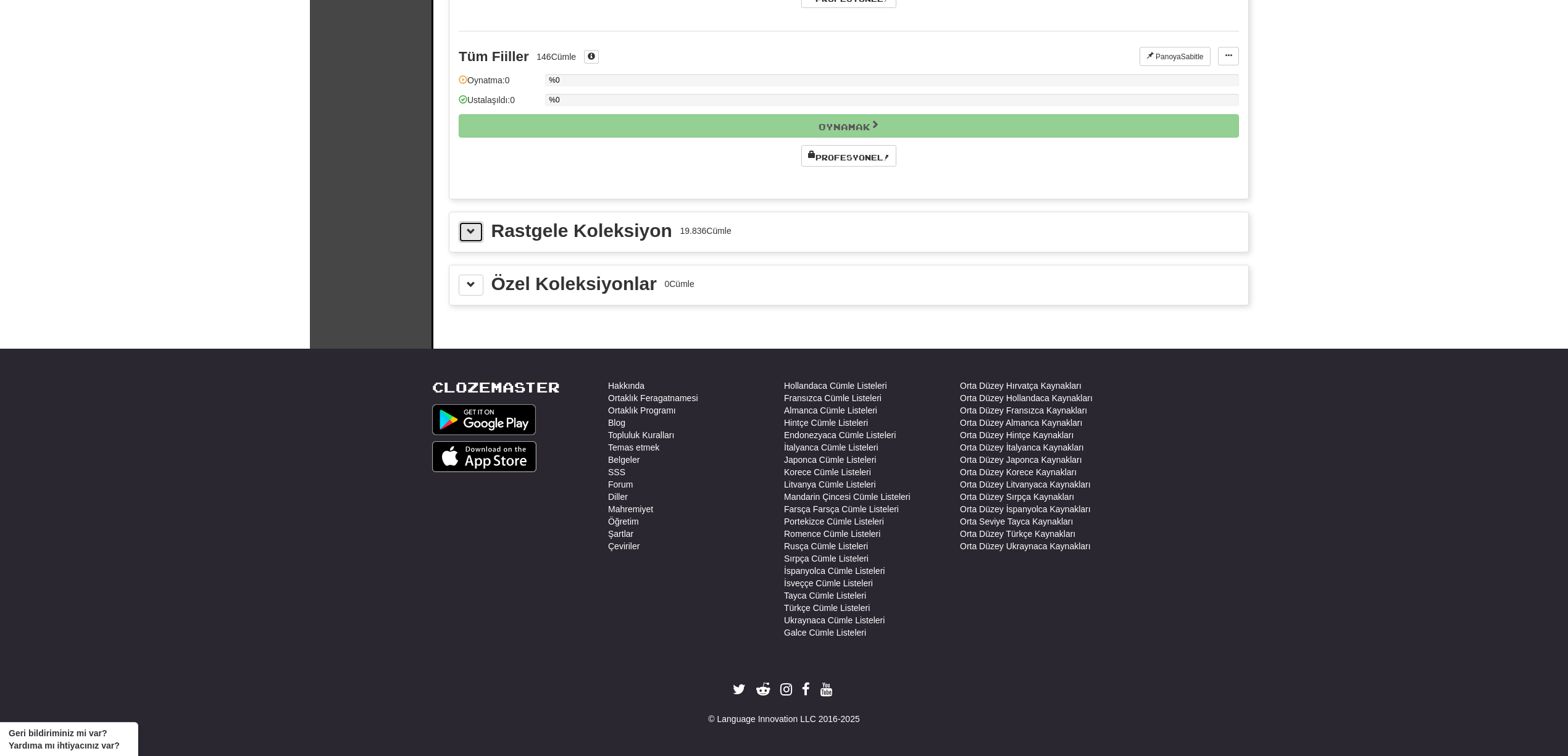
click at [480, 234] on button at bounding box center [470, 231] width 25 height 21
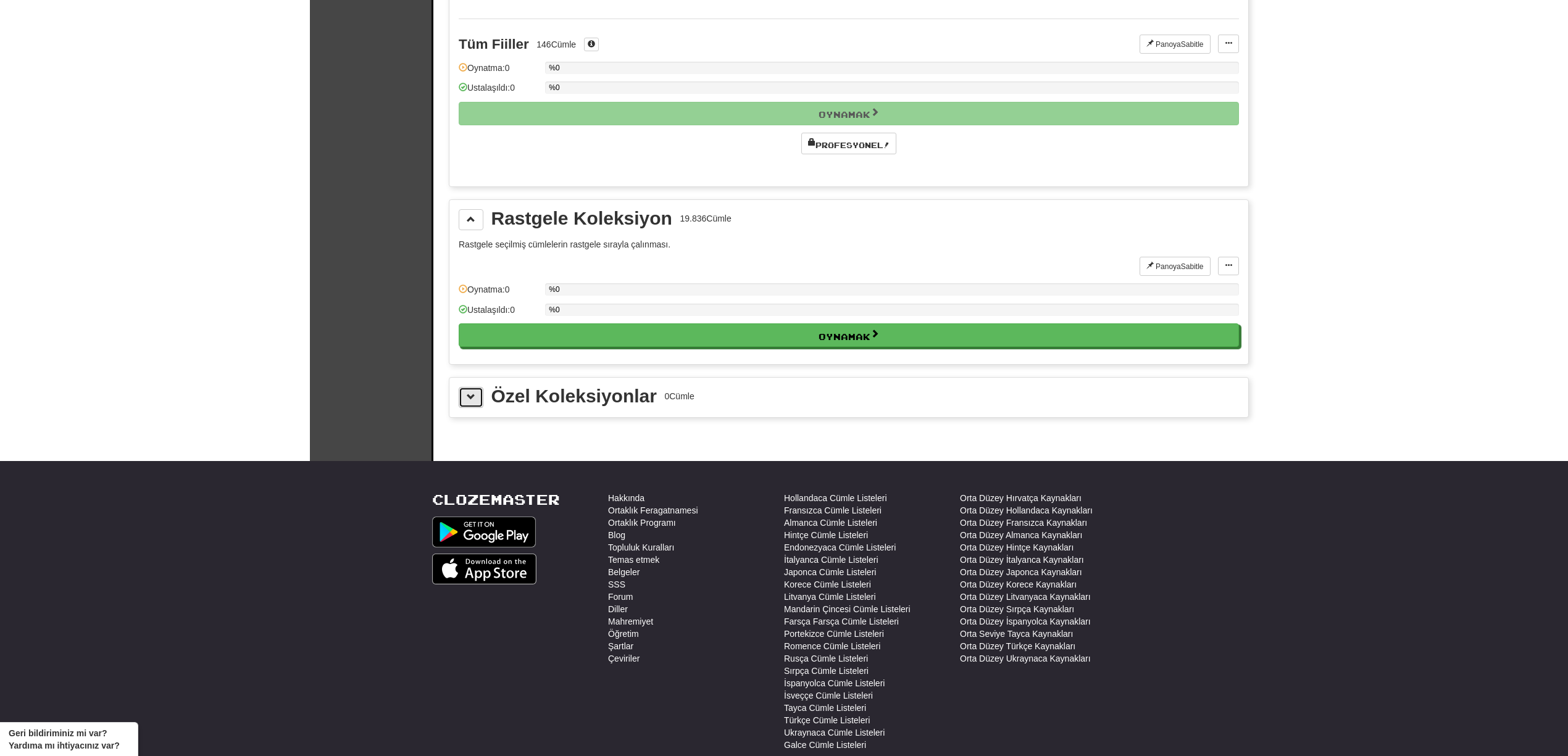
click at [472, 408] on button at bounding box center [470, 397] width 25 height 21
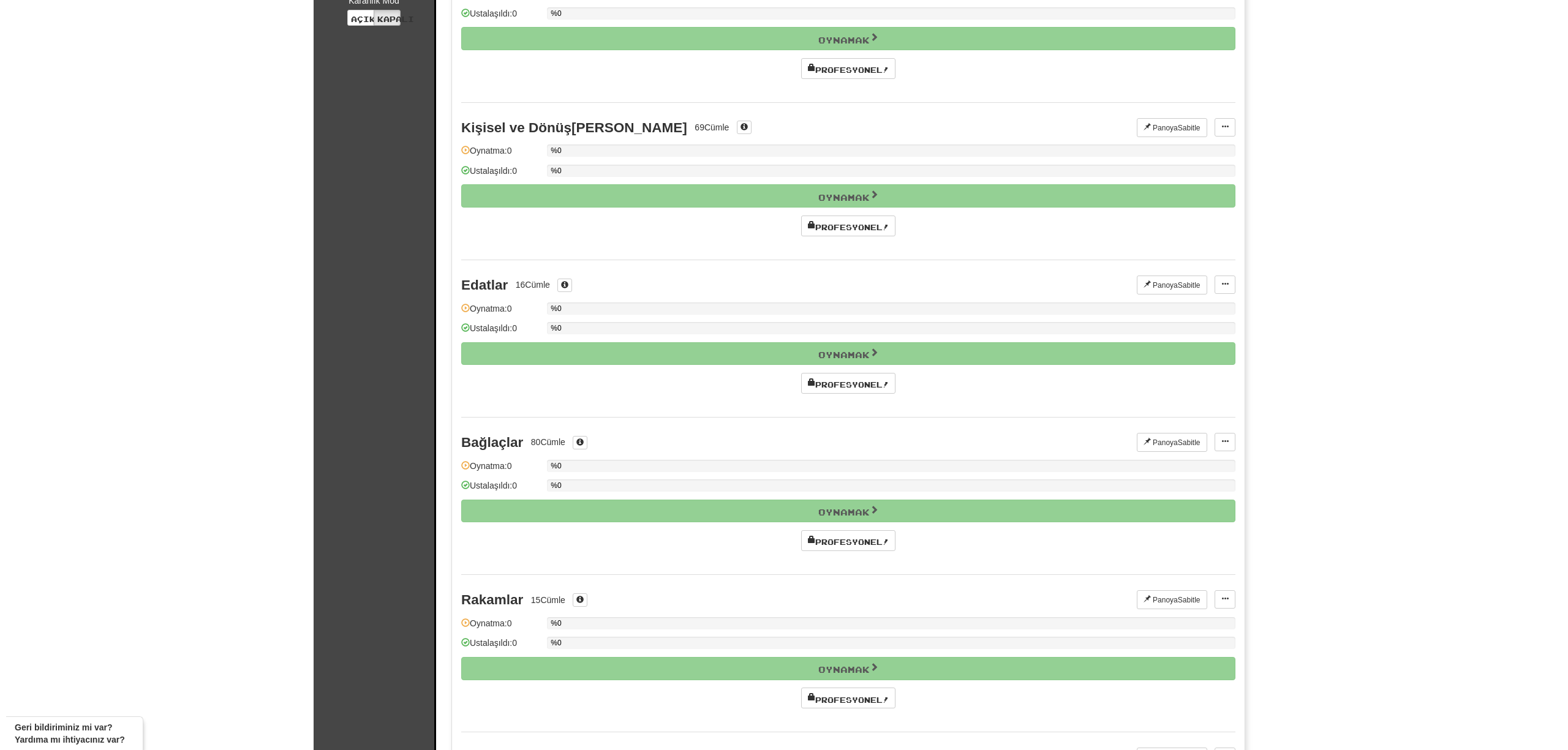
scroll to position [0, 0]
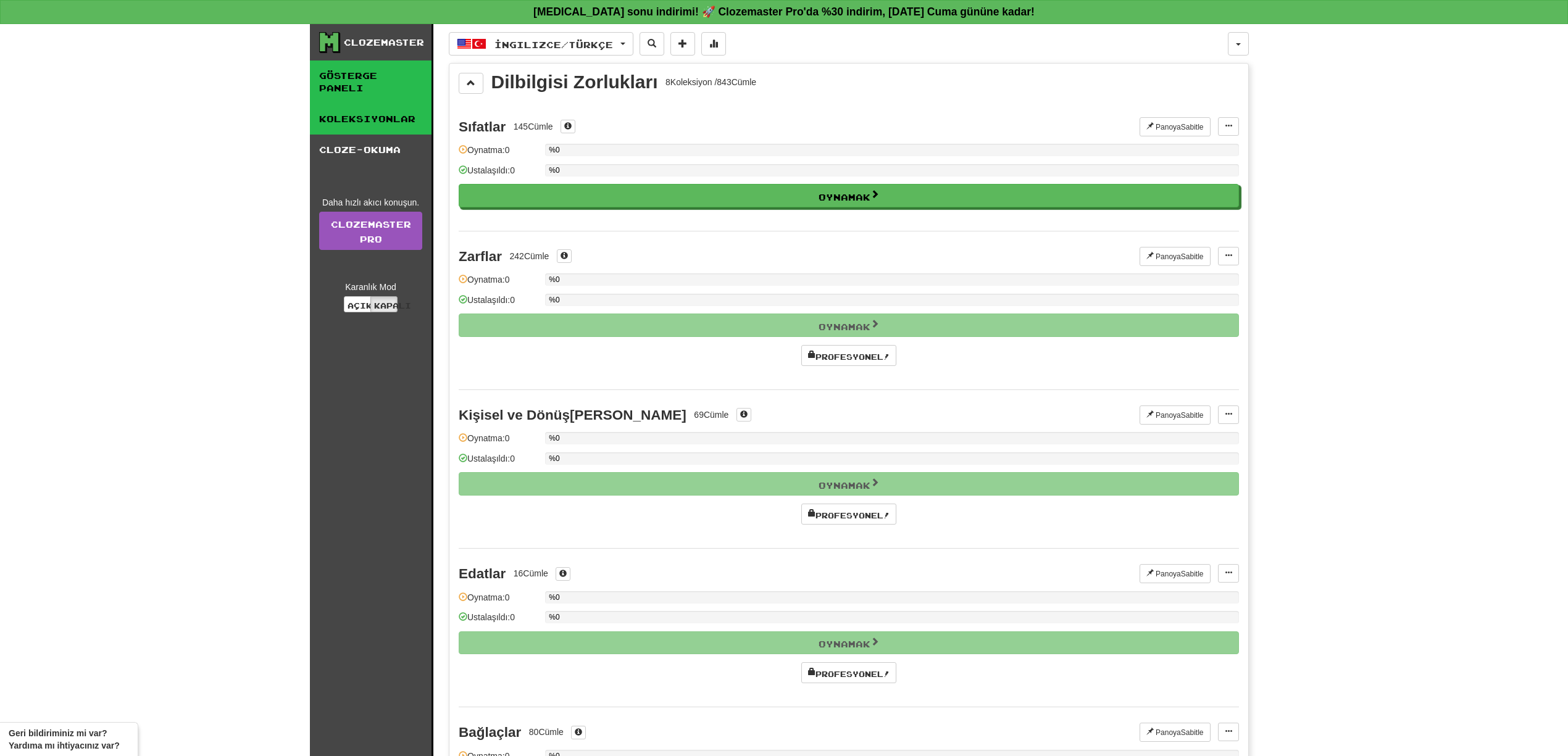
click at [376, 91] on link "Gösterge Paneli" at bounding box center [371, 83] width 122 height 43
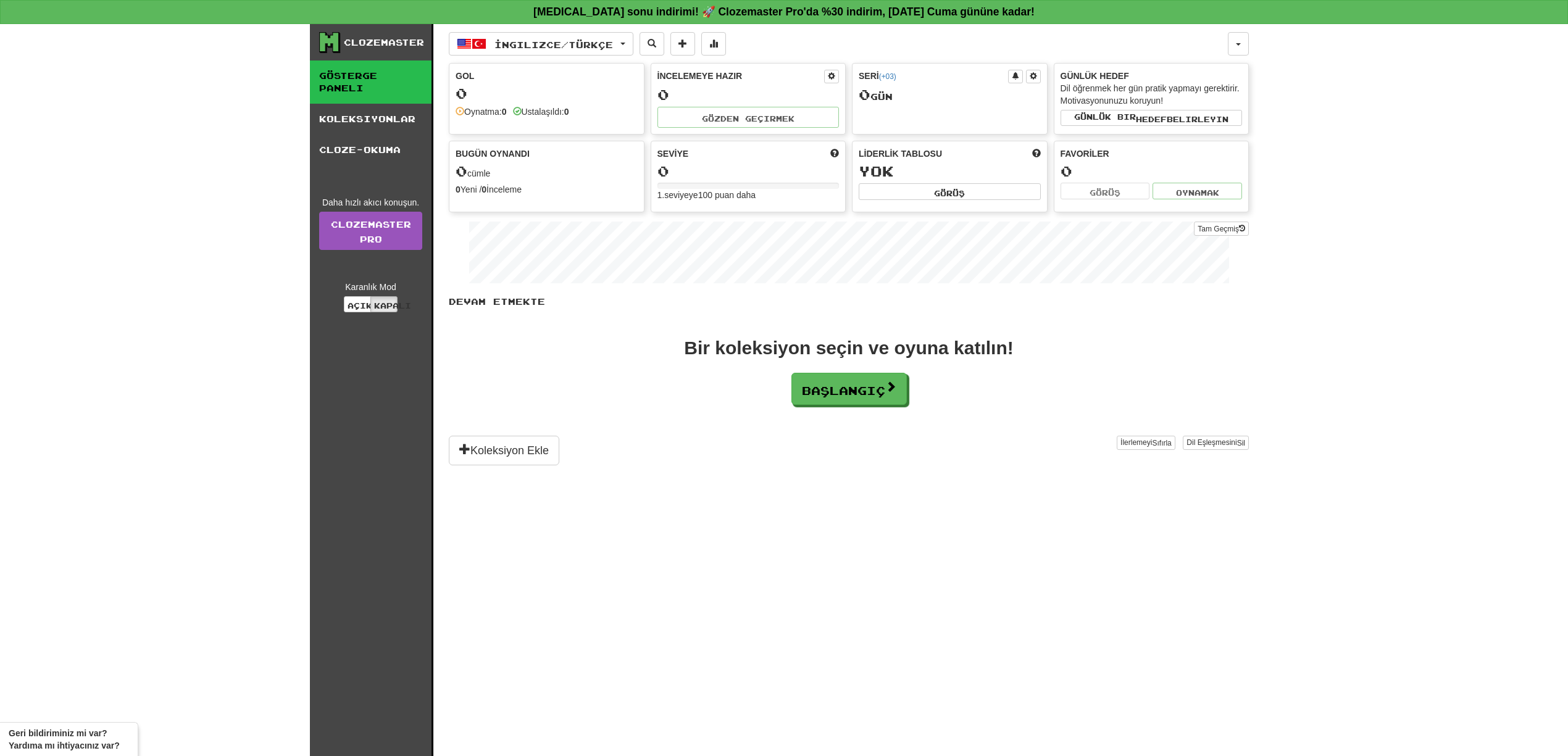
click at [513, 303] on font "Devam etmekte" at bounding box center [497, 301] width 96 height 11
click at [700, 298] on p "Devam etmekte" at bounding box center [848, 302] width 800 height 13
click at [724, 364] on div "Bir koleksiyon seçin ve oyuna katılın! Başlangıç" at bounding box center [848, 372] width 800 height 66
drag, startPoint x: 512, startPoint y: 305, endPoint x: 657, endPoint y: 342, distance: 149.6
click at [512, 304] on font "Devam etmekte" at bounding box center [497, 301] width 96 height 11
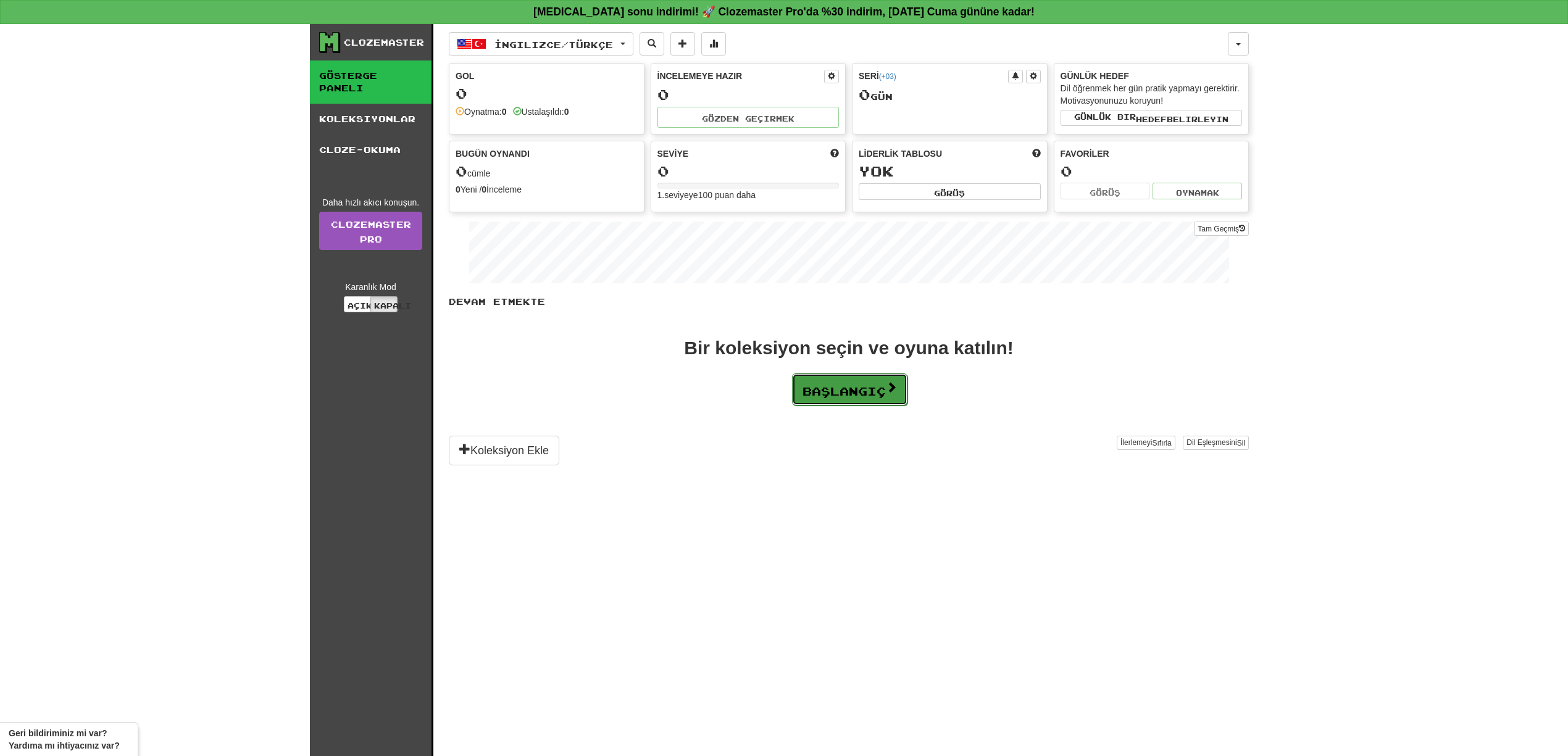
click at [814, 391] on font "Başlangıç" at bounding box center [844, 391] width 84 height 14
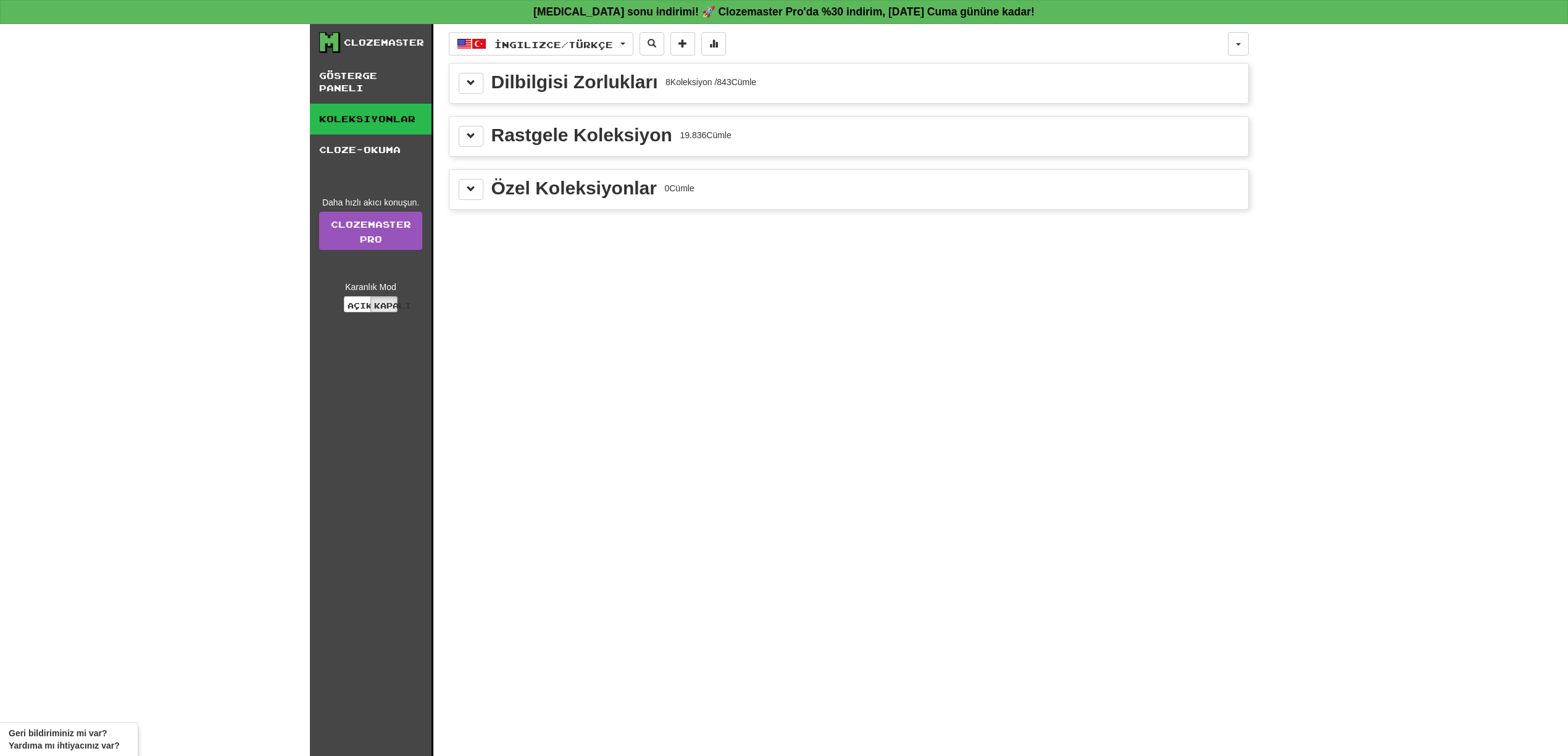
click at [598, 82] on font "Dilbilgisi Zorlukları" at bounding box center [574, 82] width 166 height 21
click at [460, 87] on button at bounding box center [470, 83] width 25 height 21
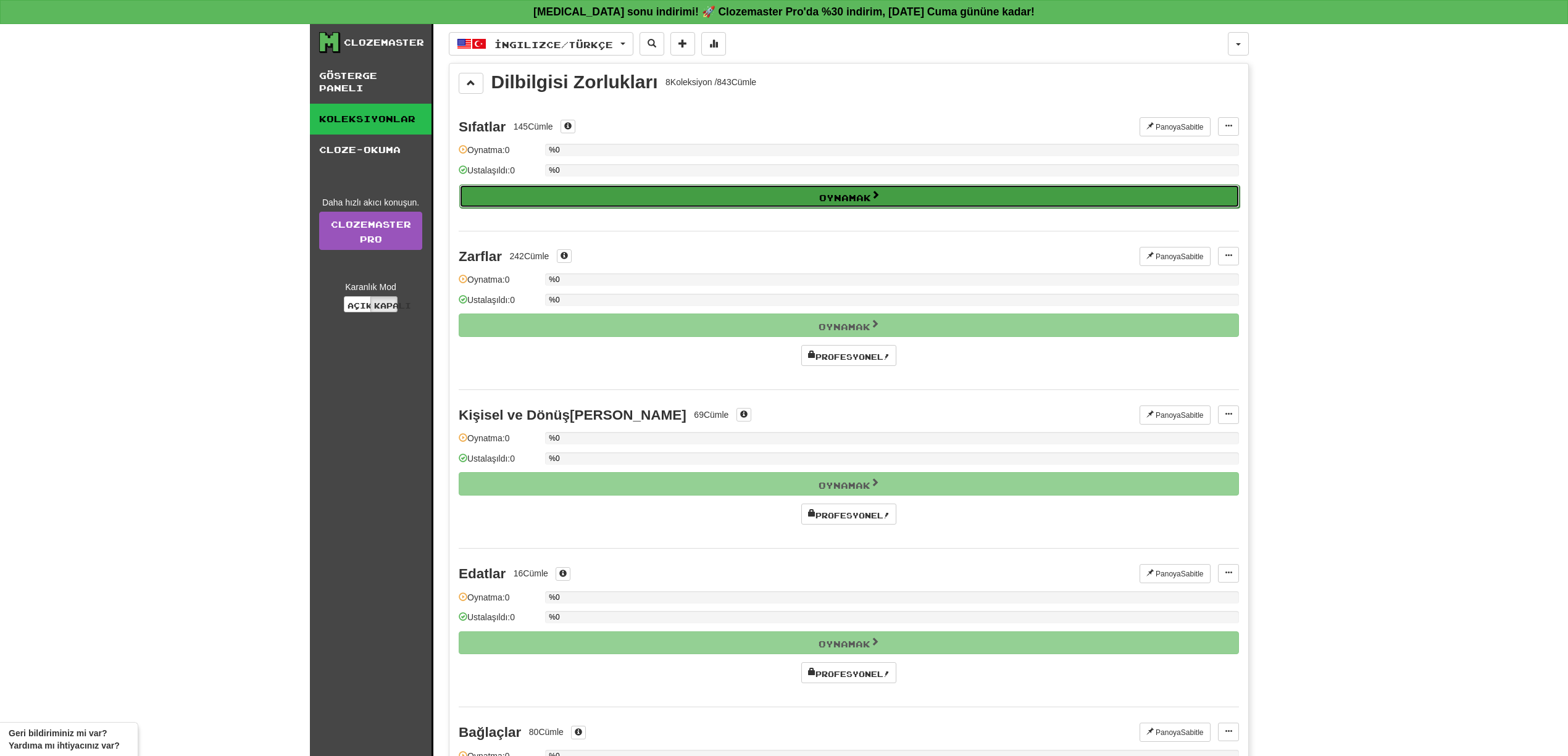
click at [685, 188] on button "Oynamak" at bounding box center [849, 197] width 780 height 24
select select "**"
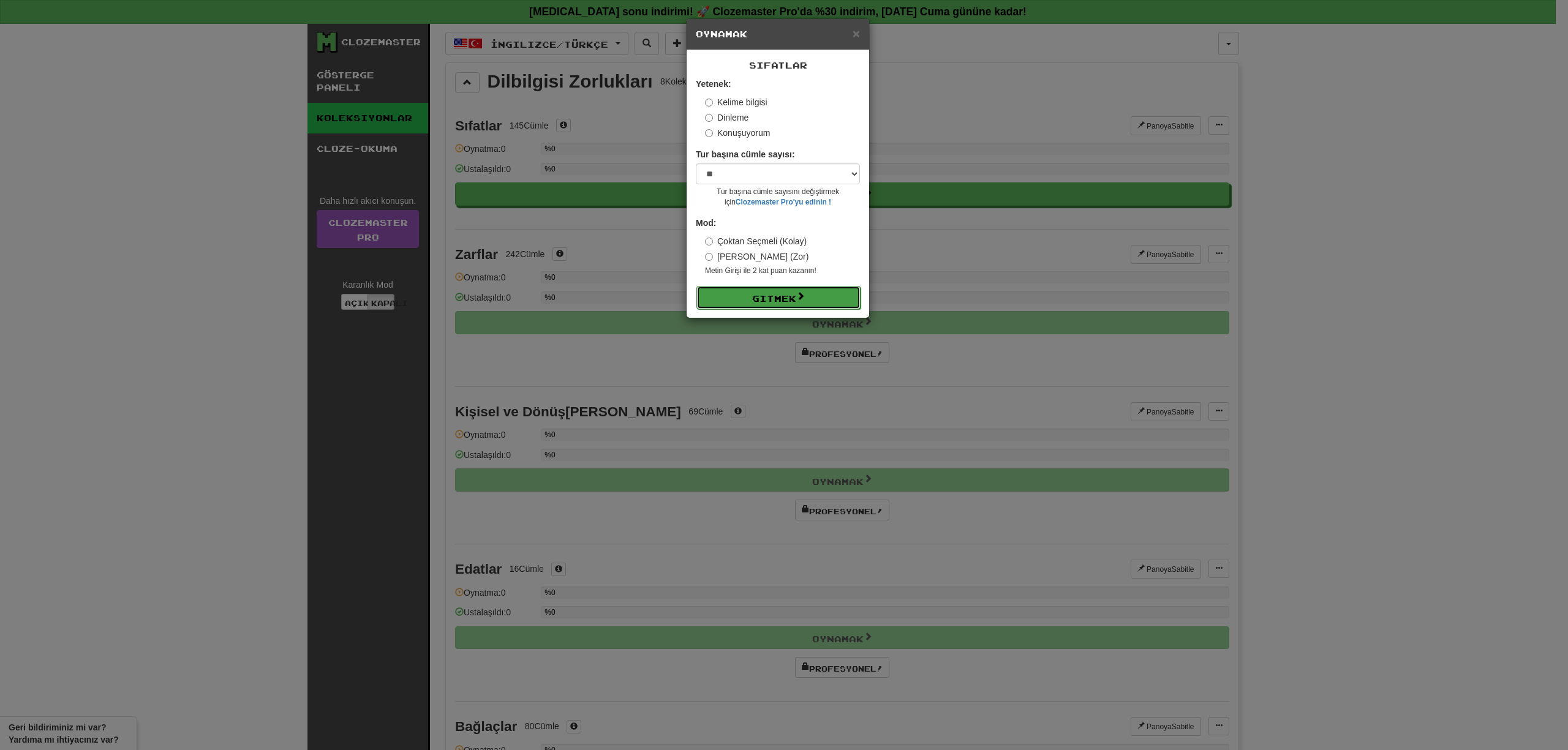
click at [743, 302] on button "Gitmek" at bounding box center [779, 297] width 164 height 23
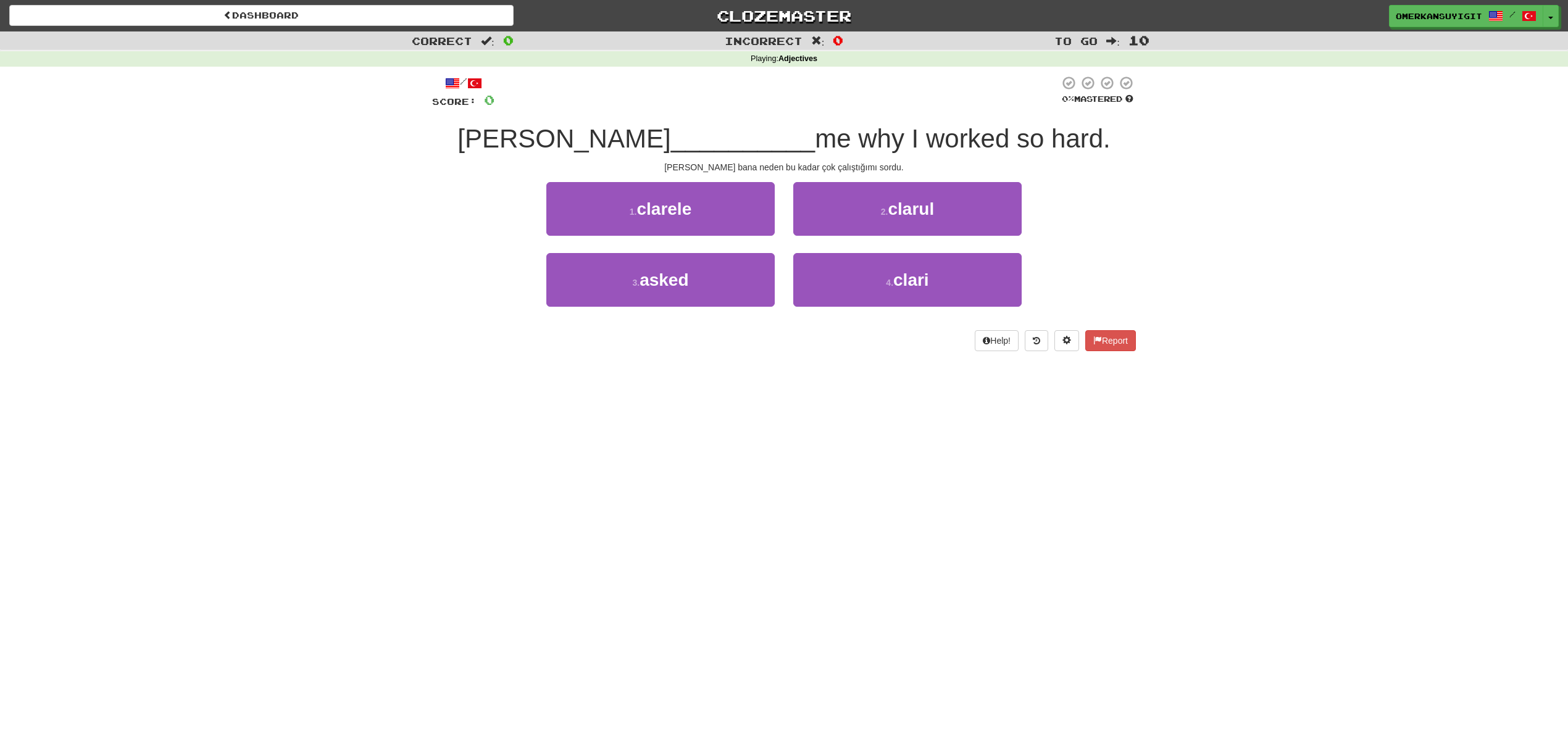
click at [209, 274] on div "Correct : 0 Incorrect : 0 To go : 10 Playing : Adjectives / Score: 0 0 % Master…" at bounding box center [784, 200] width 1568 height 337
